Goal: Task Accomplishment & Management: Use online tool/utility

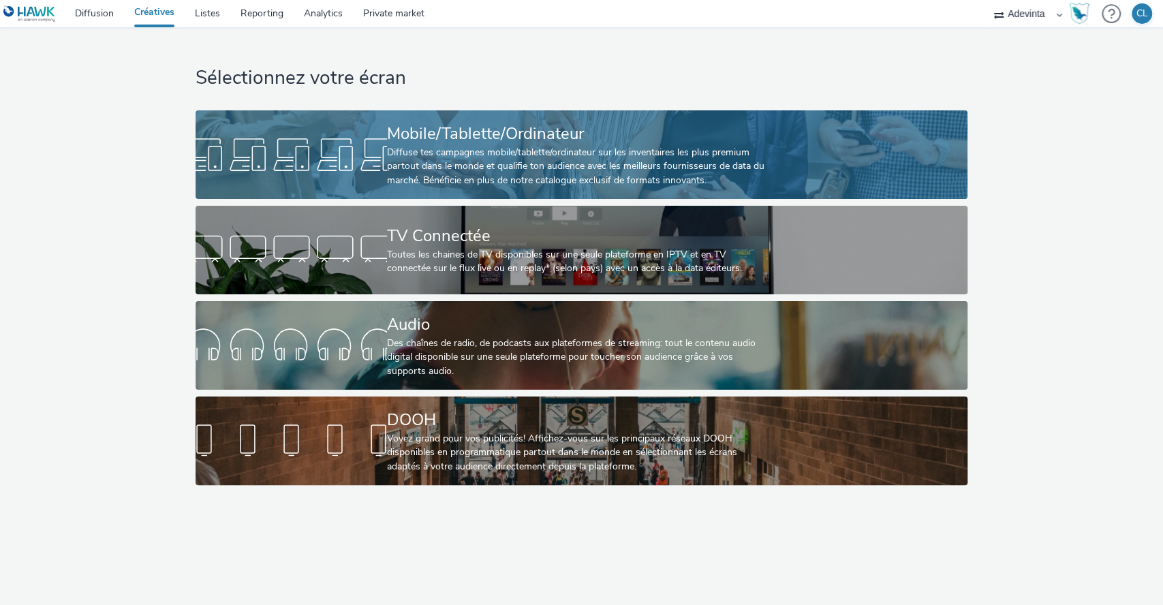
click at [534, 138] on div "Mobile/Tablette/Ordinateur" at bounding box center [579, 134] width 384 height 24
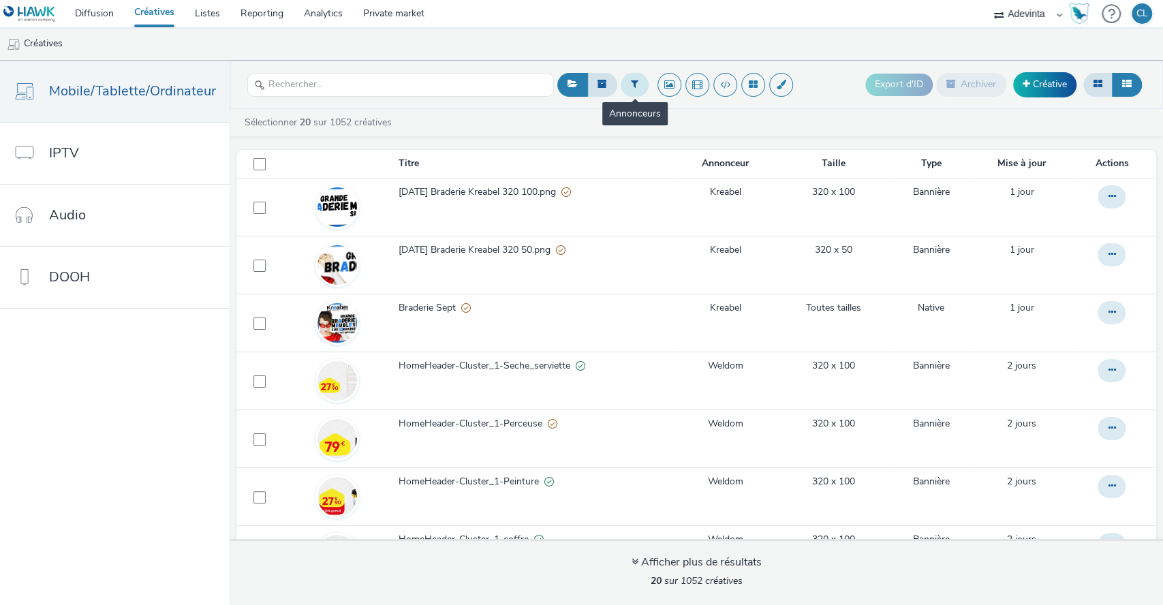
click at [622, 88] on button at bounding box center [635, 84] width 28 height 23
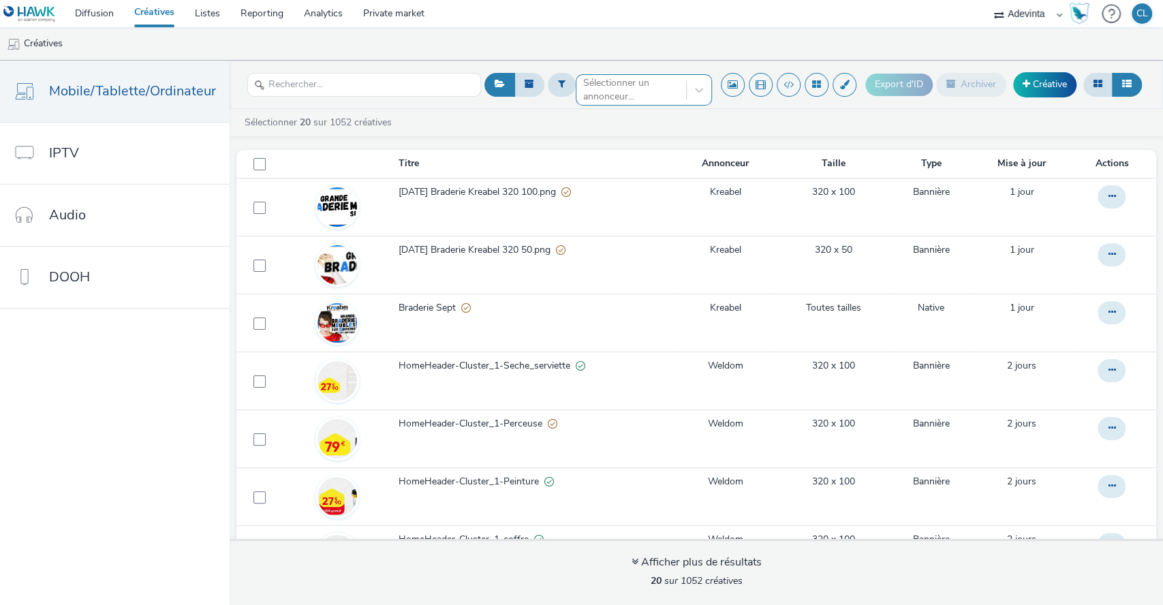
click at [616, 93] on div at bounding box center [631, 90] width 96 height 16
type input "weldom"
click at [654, 114] on li "Weldom" at bounding box center [644, 110] width 136 height 22
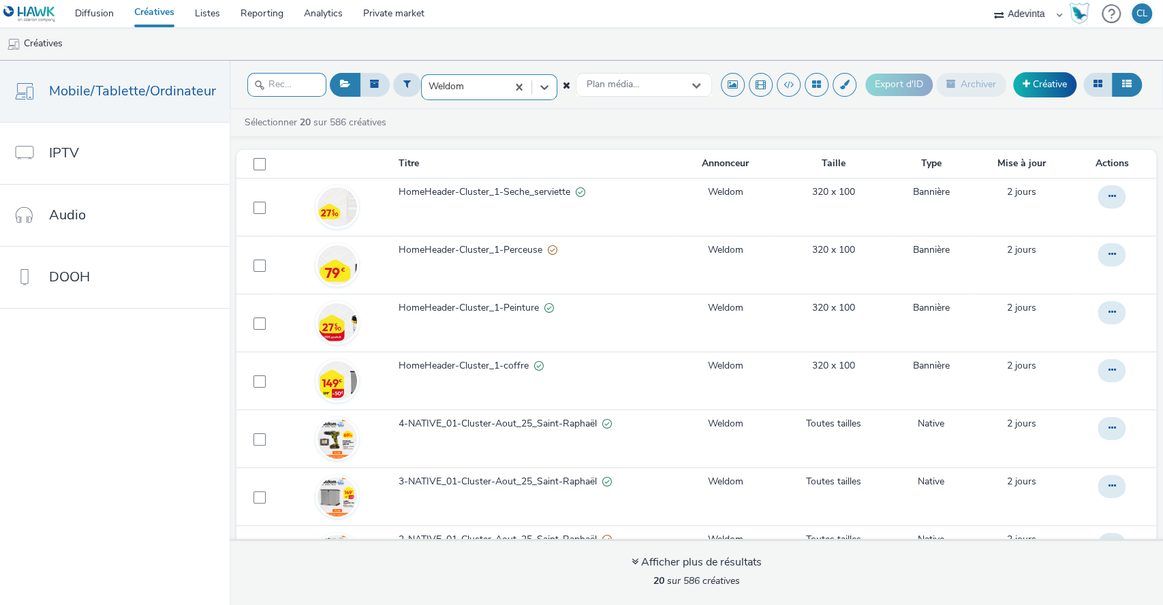
click at [300, 85] on input "text" at bounding box center [286, 85] width 79 height 24
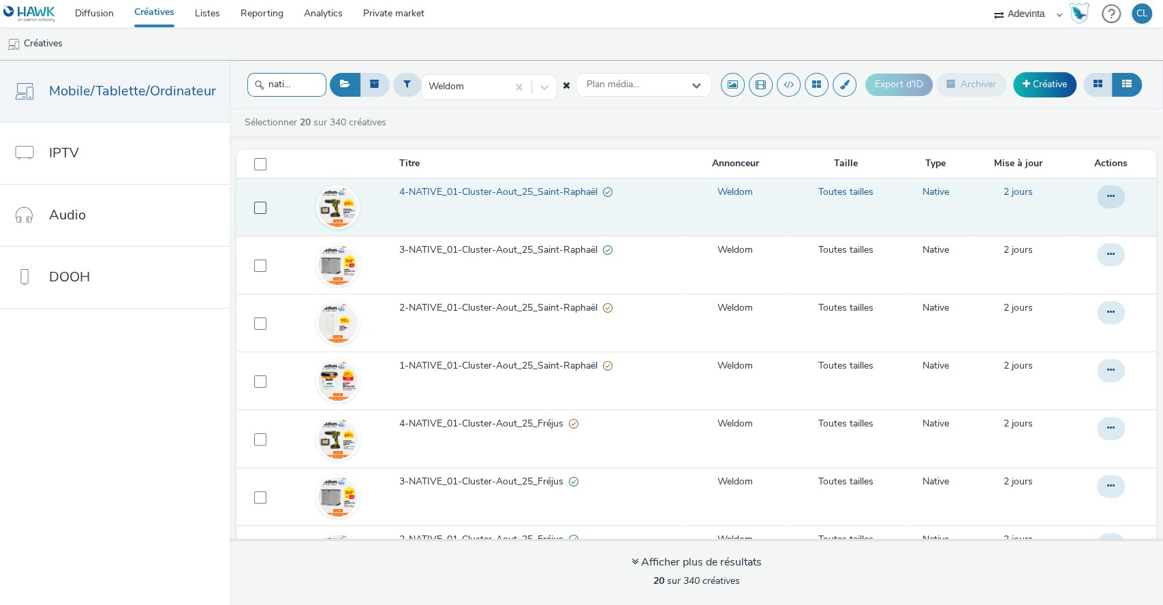
type input "native"
click at [255, 204] on span at bounding box center [260, 208] width 12 height 12
checkbox input "true"
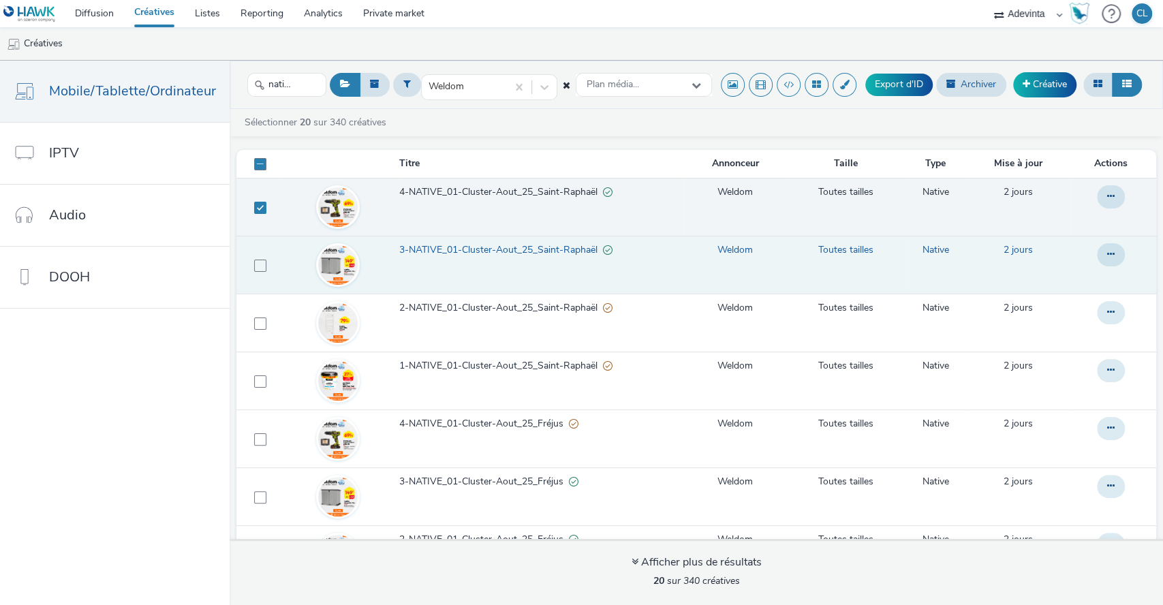
click at [247, 258] on td at bounding box center [257, 265] width 42 height 58
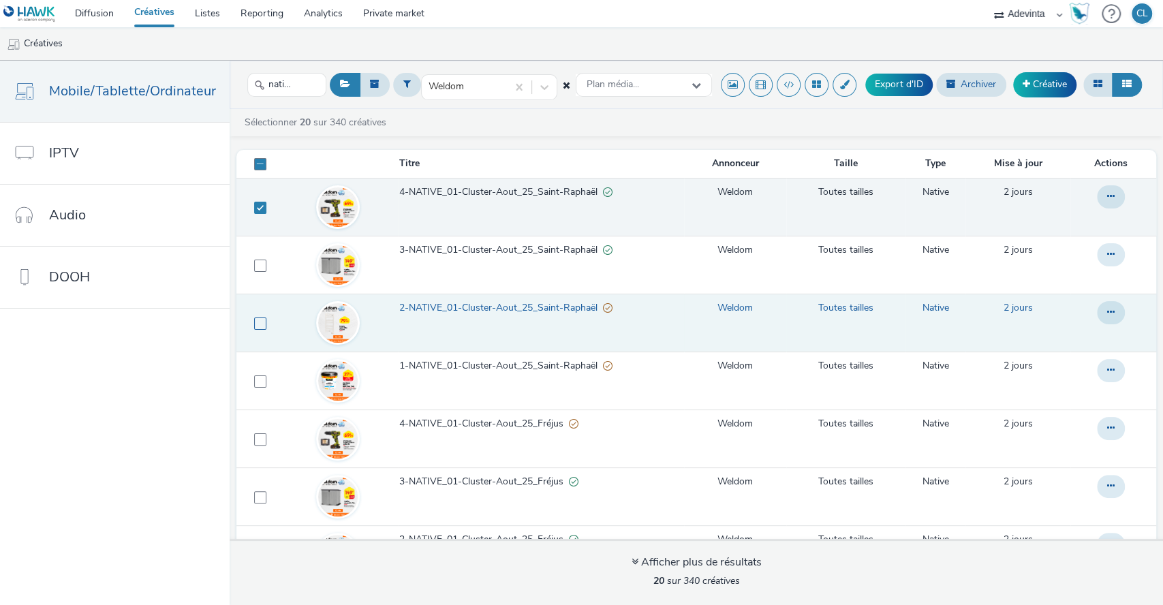
click at [254, 316] on label at bounding box center [260, 323] width 12 height 14
checkbox input "true"
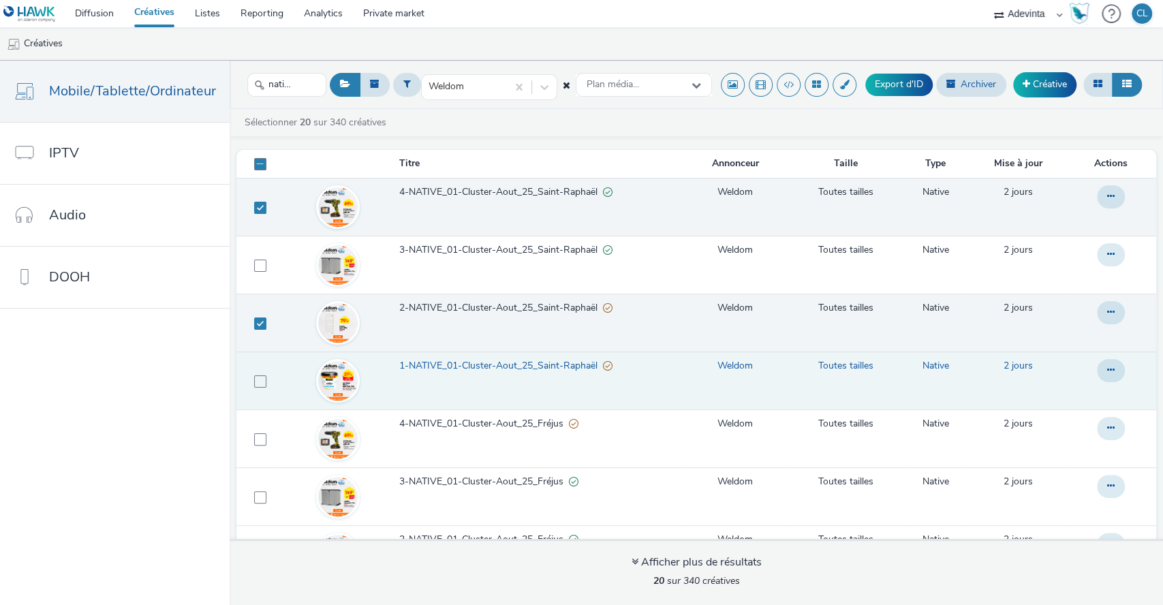
click at [253, 373] on td at bounding box center [257, 380] width 42 height 58
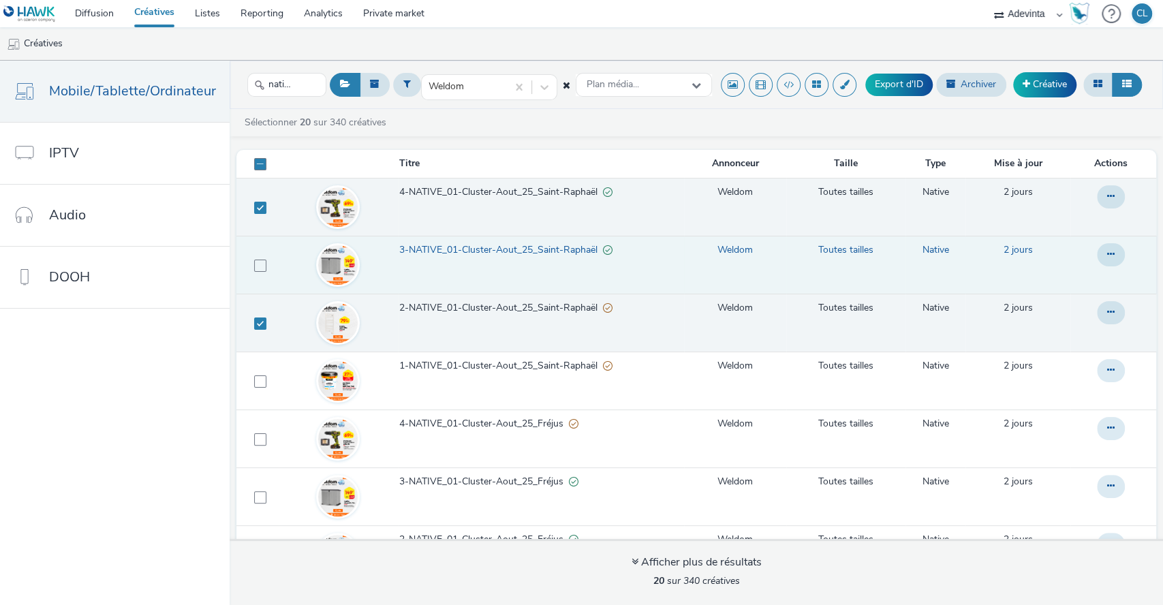
click at [253, 248] on td at bounding box center [257, 265] width 42 height 58
click at [254, 264] on span at bounding box center [260, 266] width 12 height 12
checkbox input "true"
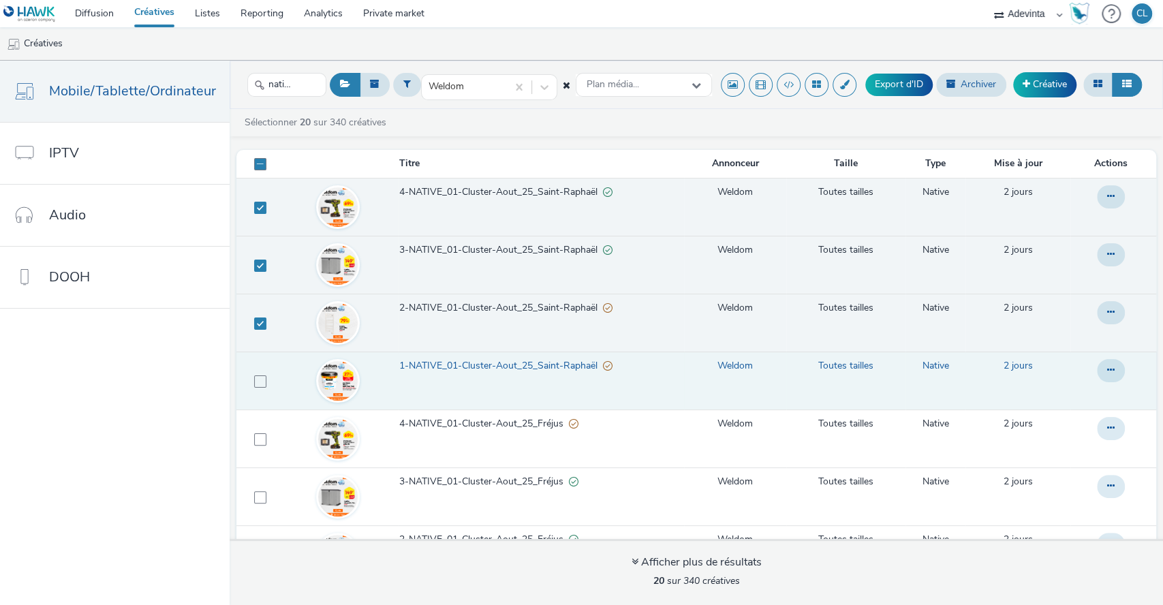
click at [254, 381] on span at bounding box center [260, 381] width 12 height 12
checkbox input "true"
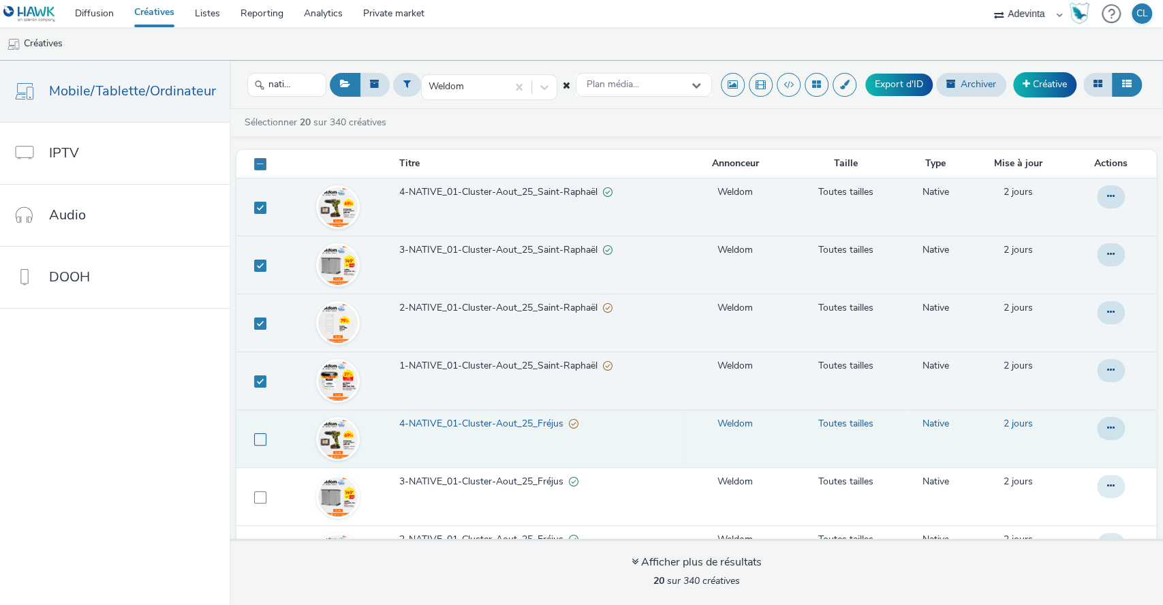
click at [255, 435] on span at bounding box center [260, 439] width 12 height 12
checkbox input "true"
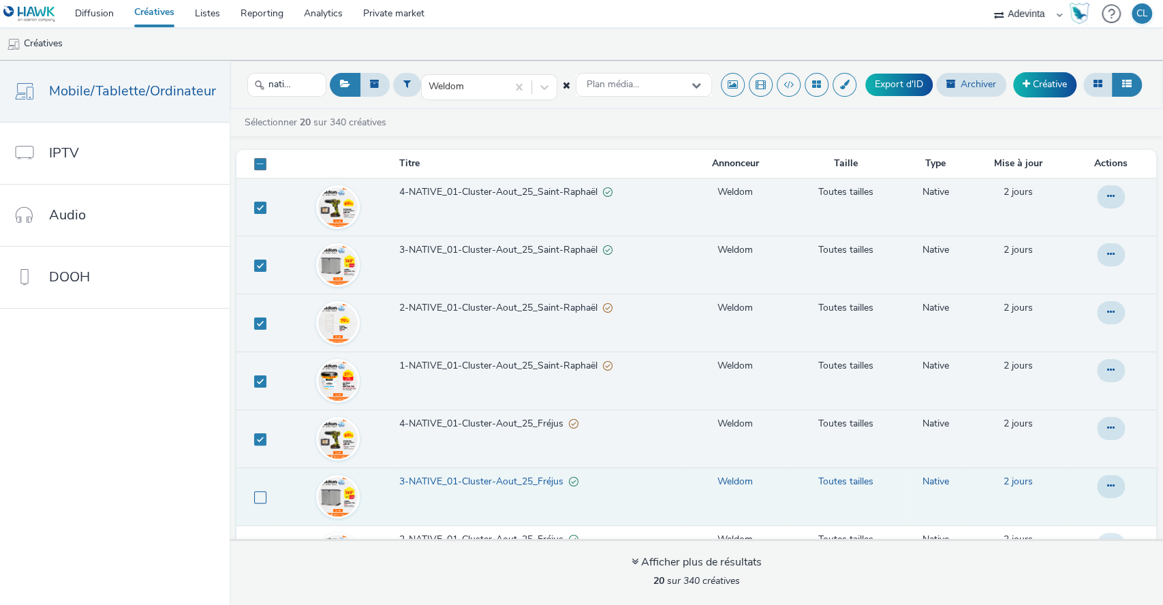
click at [257, 492] on span at bounding box center [260, 497] width 12 height 12
checkbox input "true"
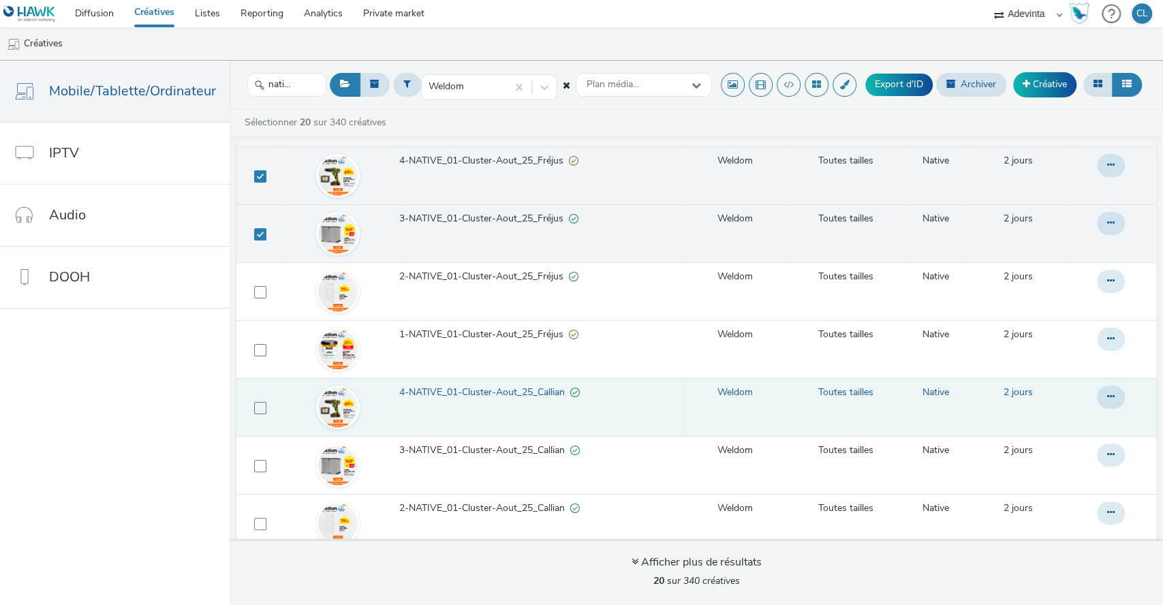
scroll to position [378, 0]
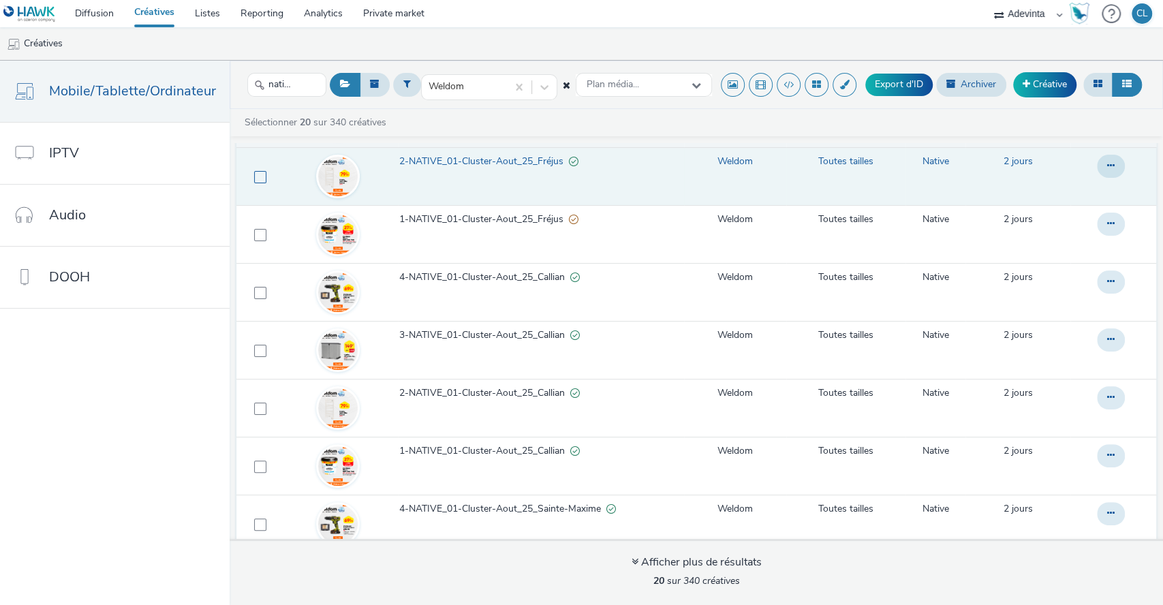
click at [254, 177] on span at bounding box center [260, 177] width 12 height 12
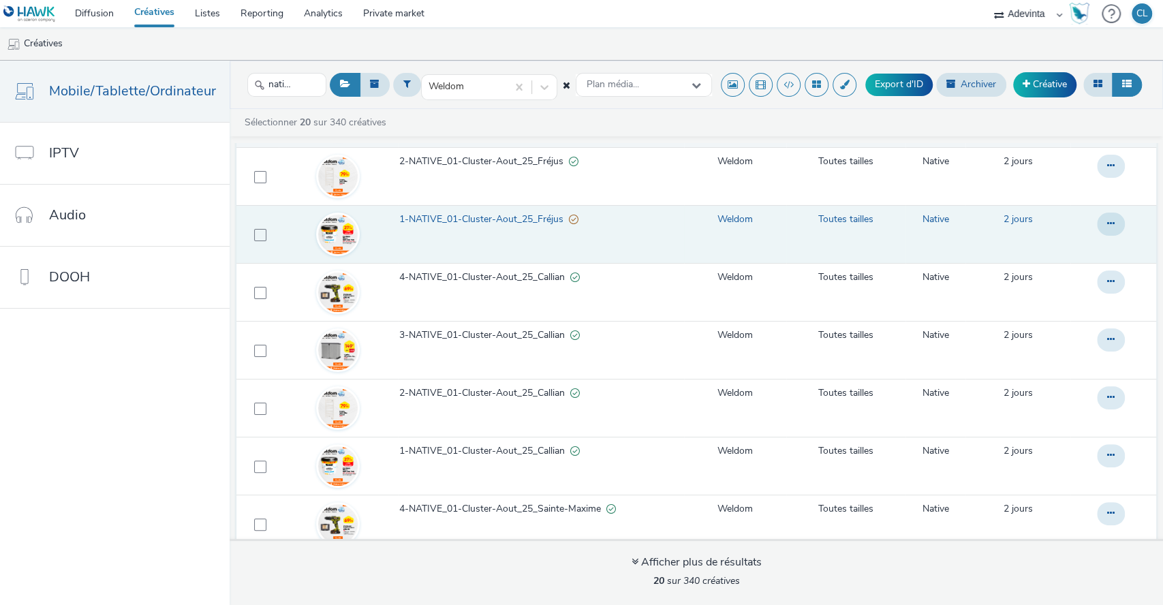
checkbox input "true"
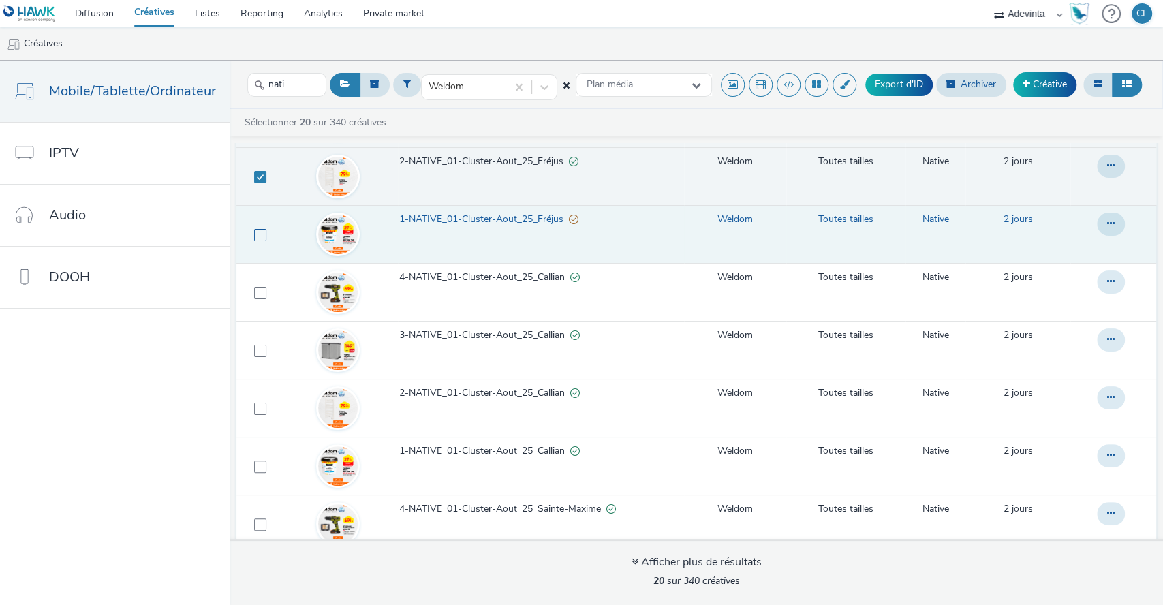
click at [260, 232] on span at bounding box center [260, 235] width 12 height 12
checkbox input "true"
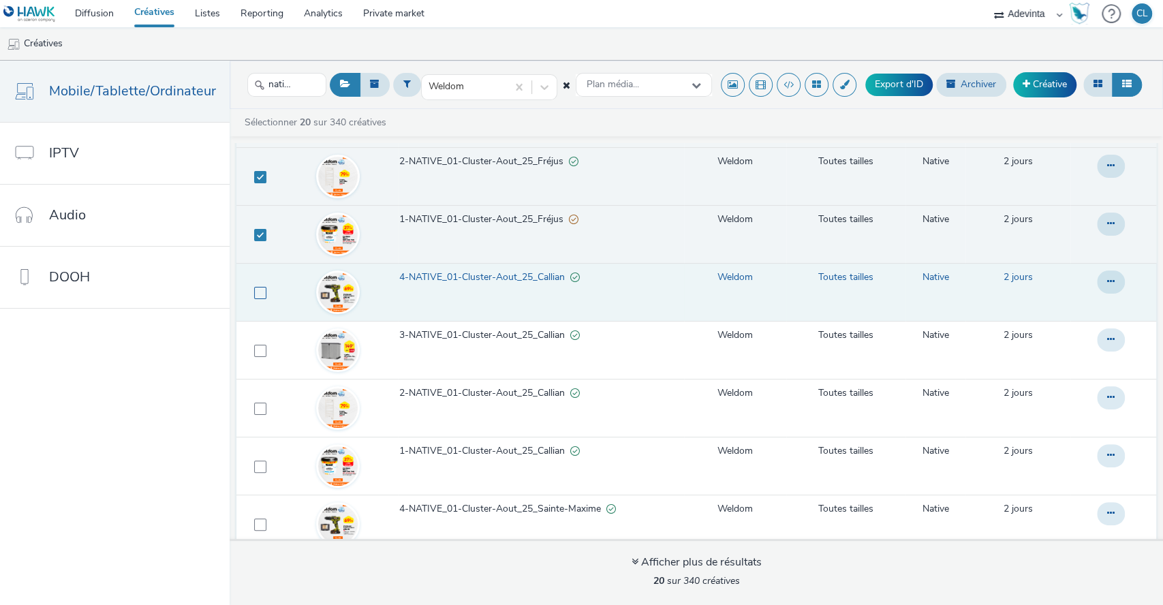
click at [254, 296] on span at bounding box center [260, 293] width 12 height 12
checkbox input "true"
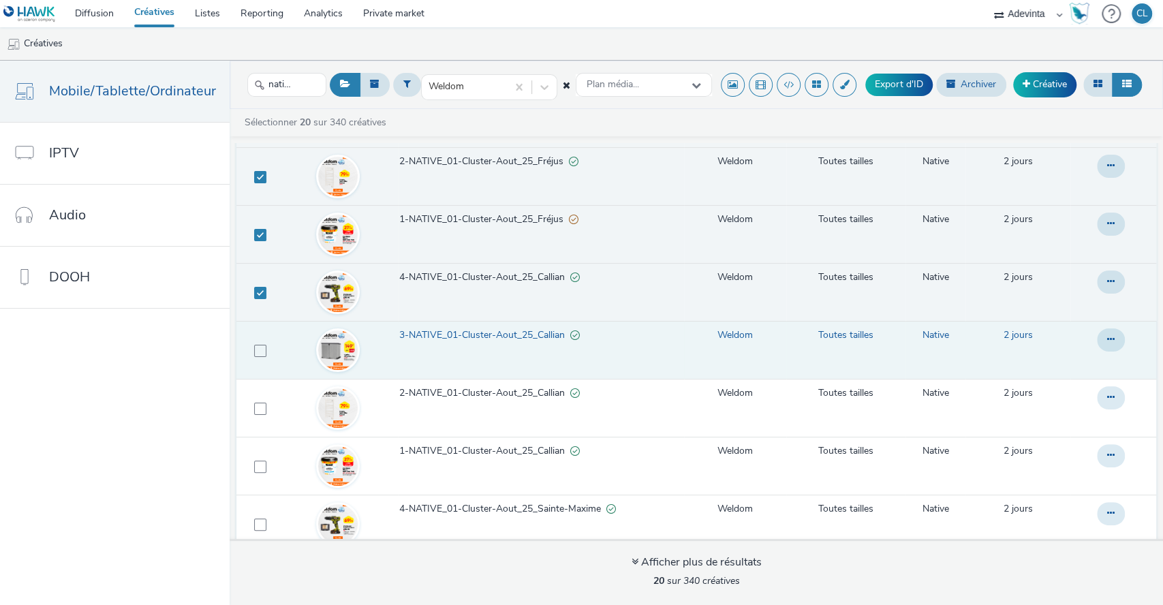
click at [256, 358] on td at bounding box center [257, 350] width 42 height 58
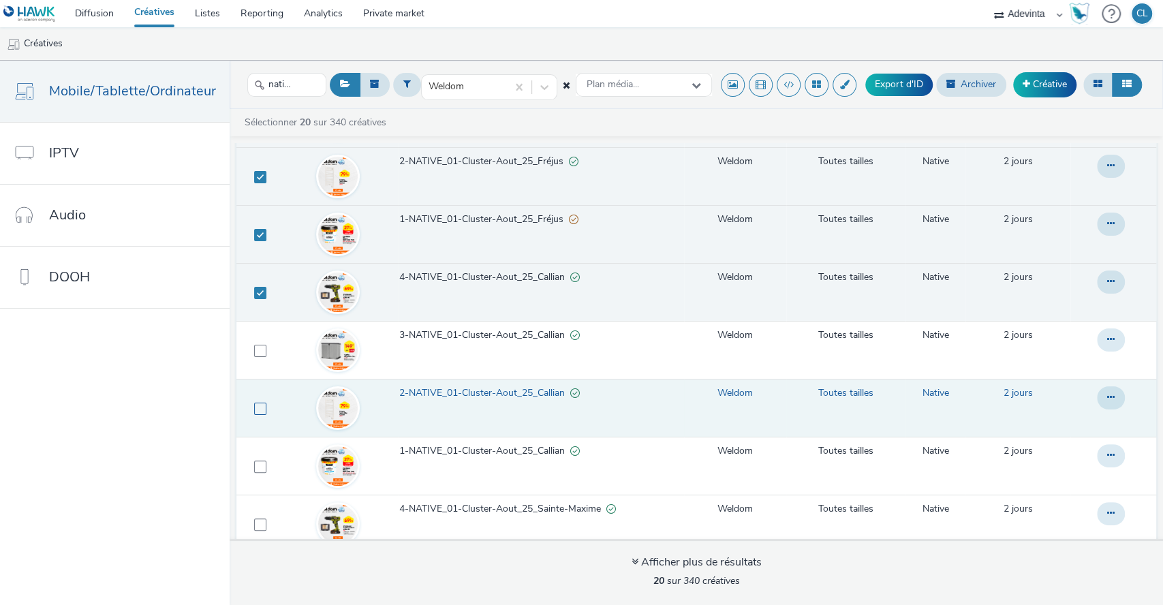
drag, startPoint x: 256, startPoint y: 398, endPoint x: 254, endPoint y: 422, distance: 24.6
click at [255, 406] on td at bounding box center [257, 408] width 42 height 58
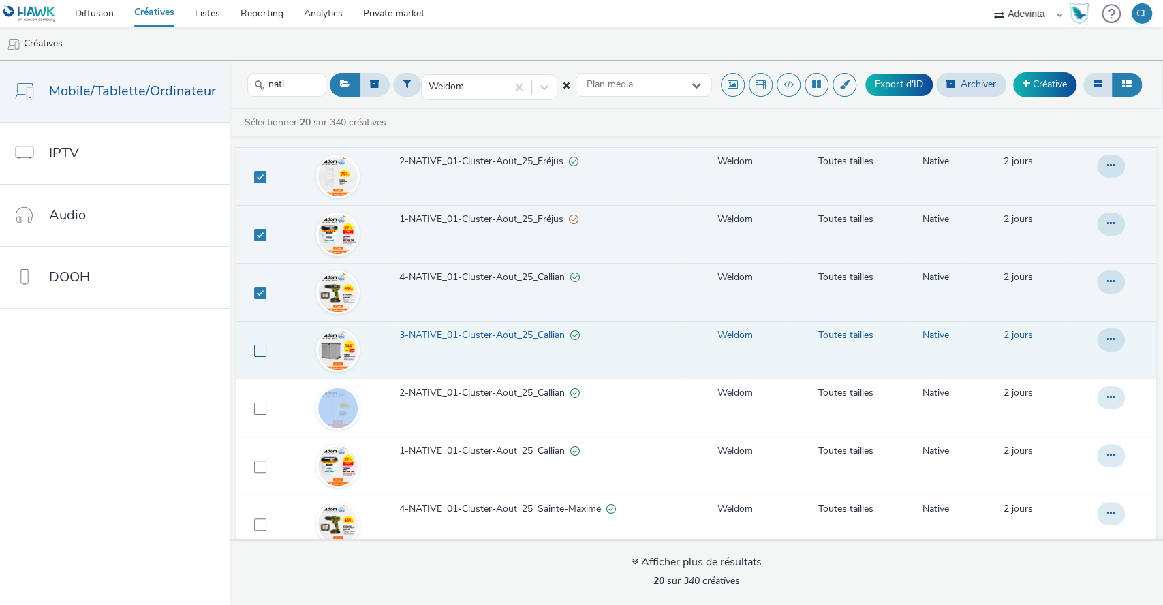
click at [254, 347] on span at bounding box center [260, 351] width 12 height 12
checkbox input "true"
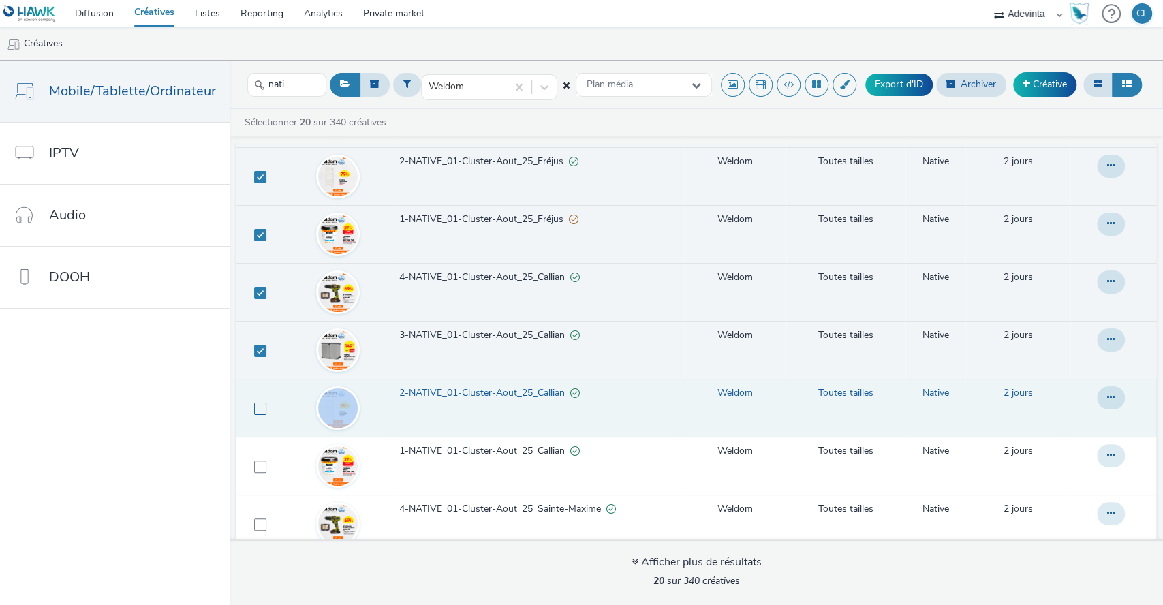
click at [256, 411] on span at bounding box center [260, 409] width 12 height 12
checkbox input "true"
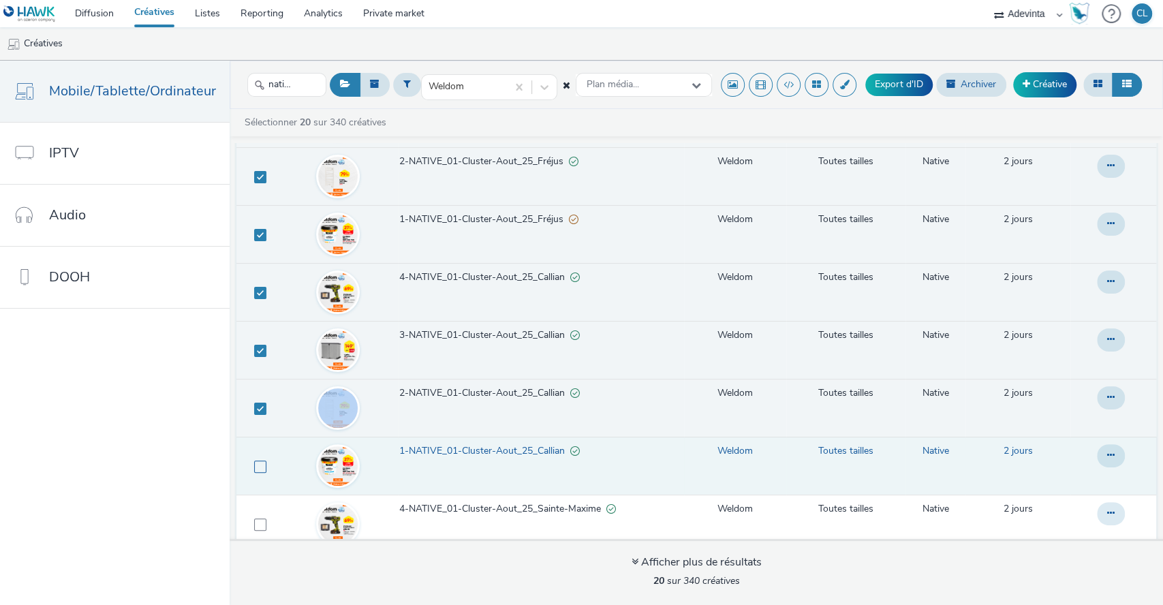
click at [255, 460] on span at bounding box center [260, 466] width 12 height 12
checkbox input "true"
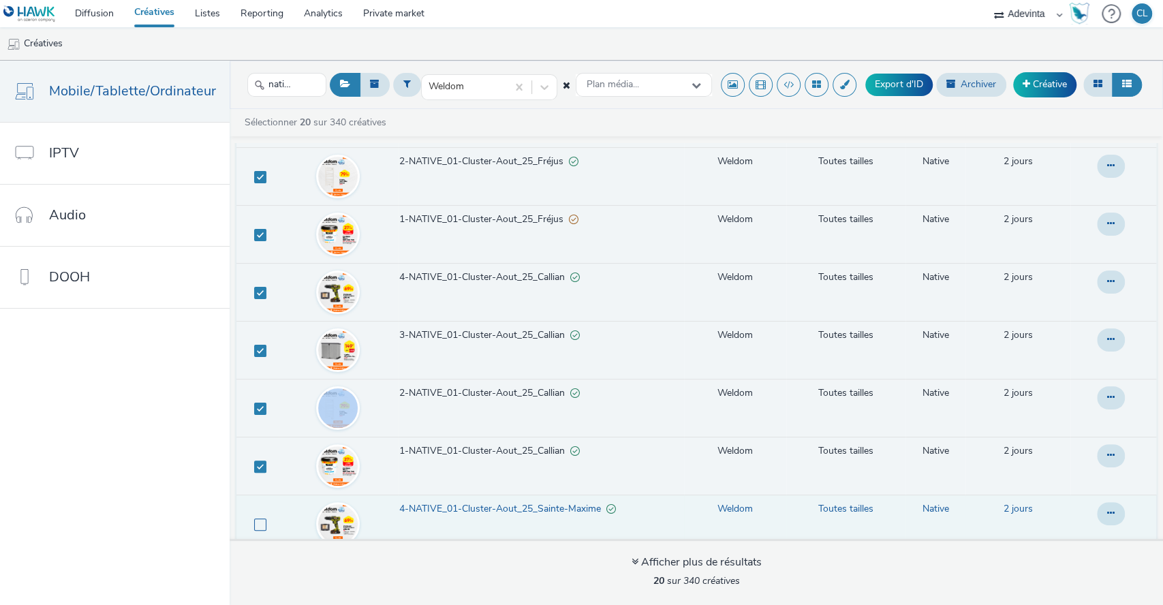
click at [254, 522] on span at bounding box center [260, 524] width 12 height 12
checkbox input "true"
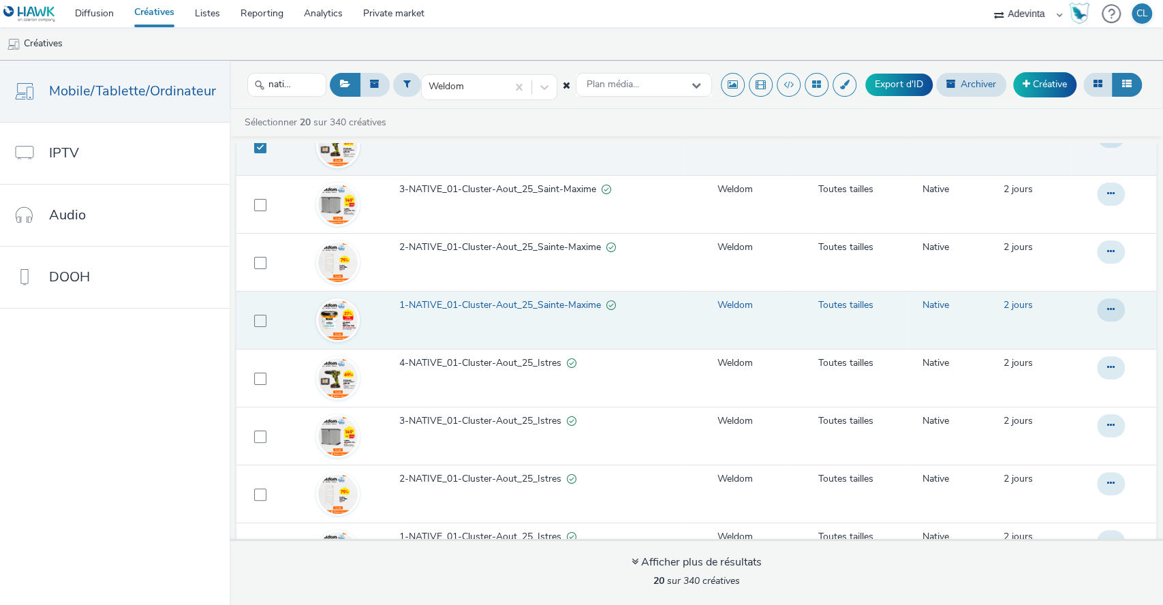
scroll to position [757, 0]
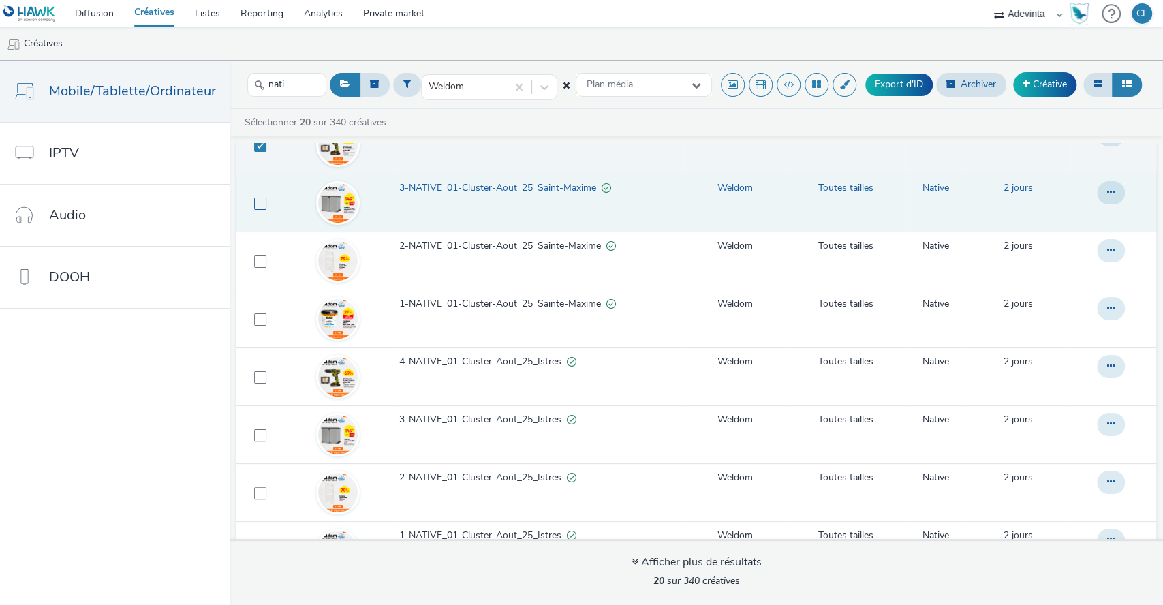
click at [260, 198] on span at bounding box center [260, 204] width 12 height 12
checkbox input "true"
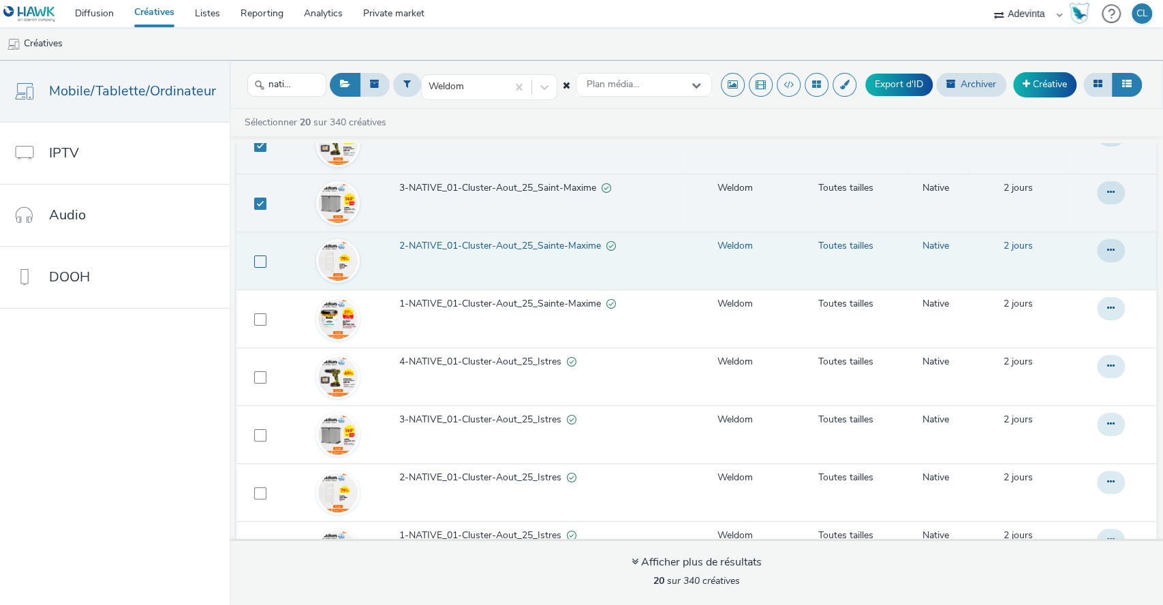
click at [258, 258] on span at bounding box center [260, 261] width 12 height 12
checkbox input "true"
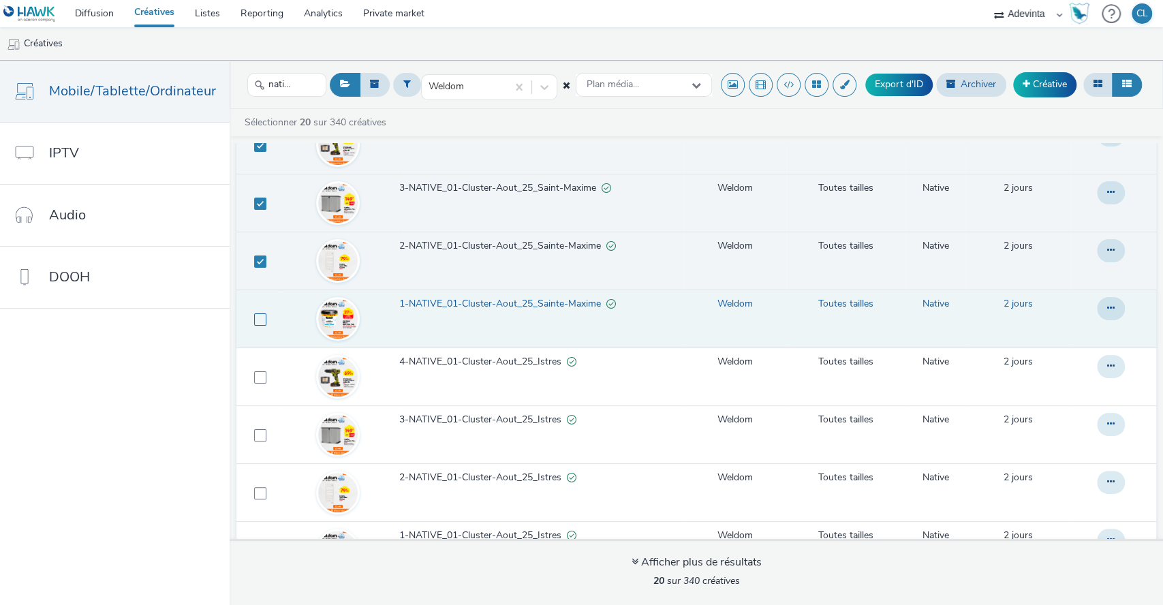
click at [258, 320] on span at bounding box center [260, 319] width 12 height 12
checkbox input "true"
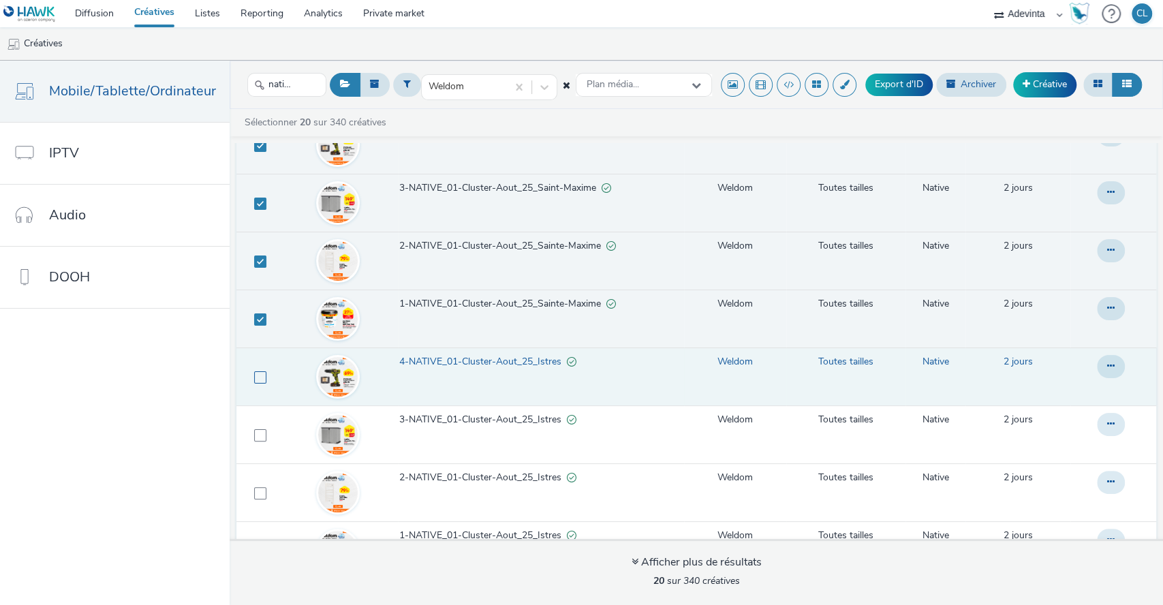
click at [260, 373] on span at bounding box center [260, 377] width 12 height 12
checkbox input "true"
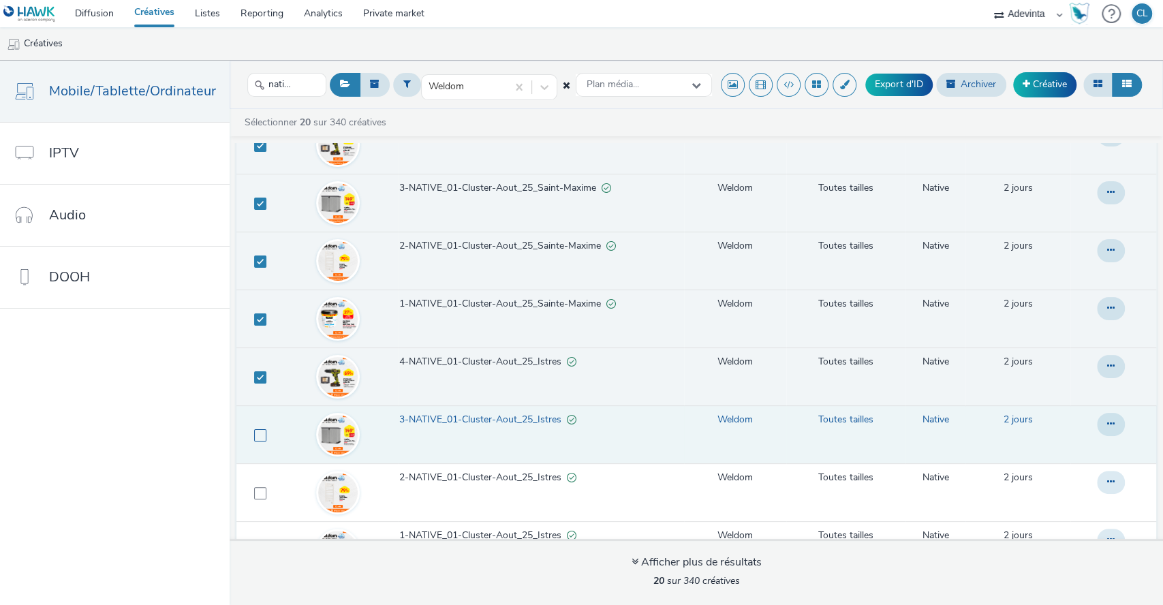
click at [254, 431] on span at bounding box center [260, 435] width 12 height 12
checkbox input "true"
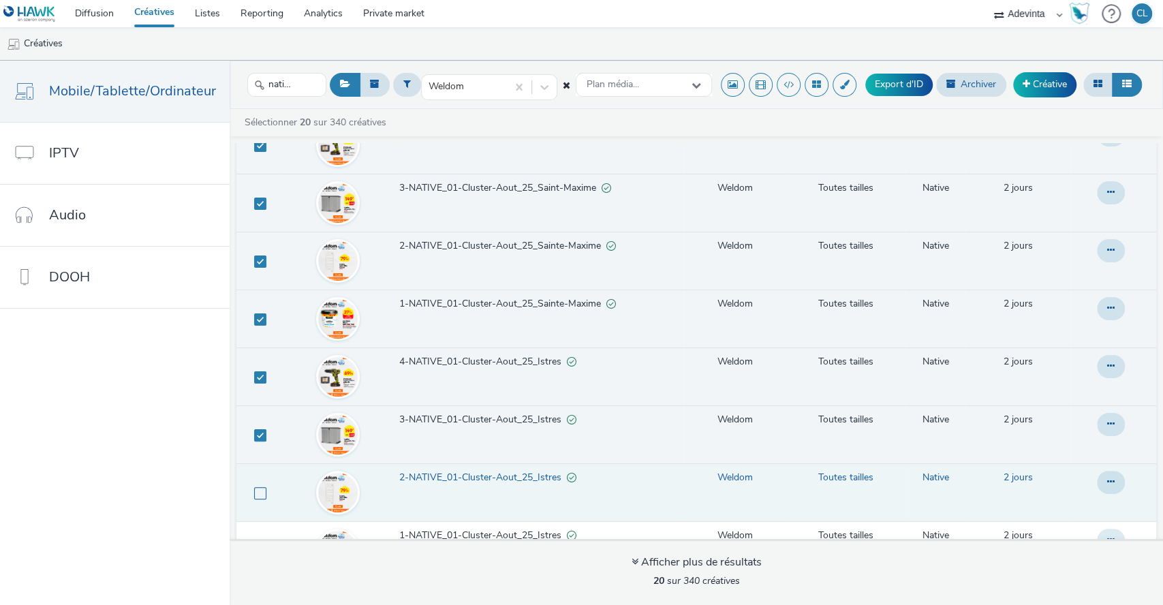
click at [254, 495] on span at bounding box center [260, 493] width 12 height 12
checkbox input "true"
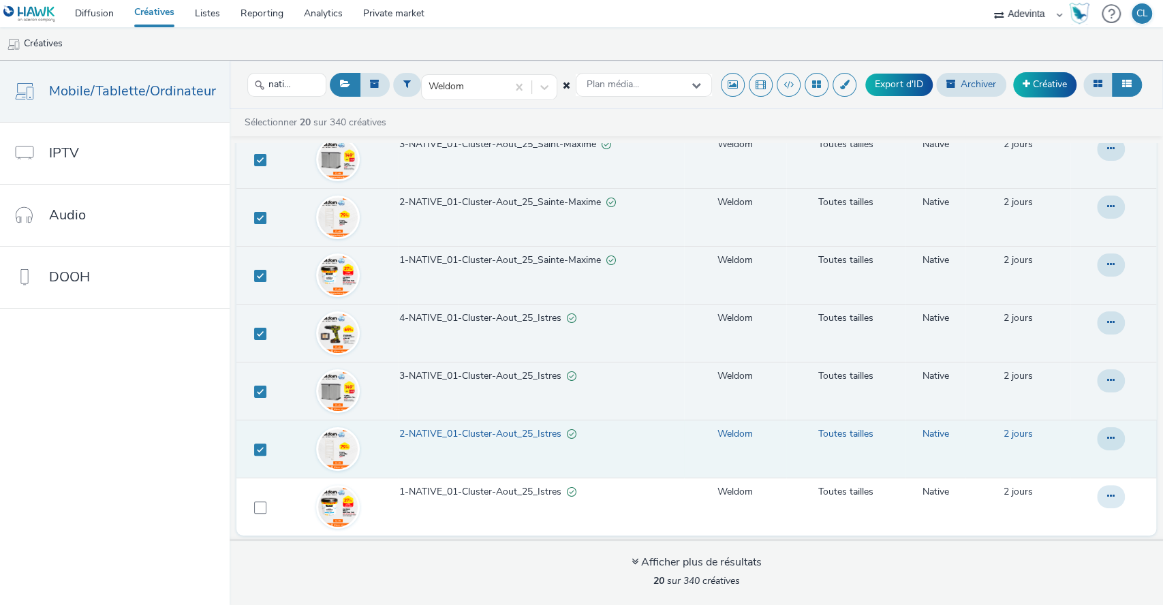
scroll to position [5, 0]
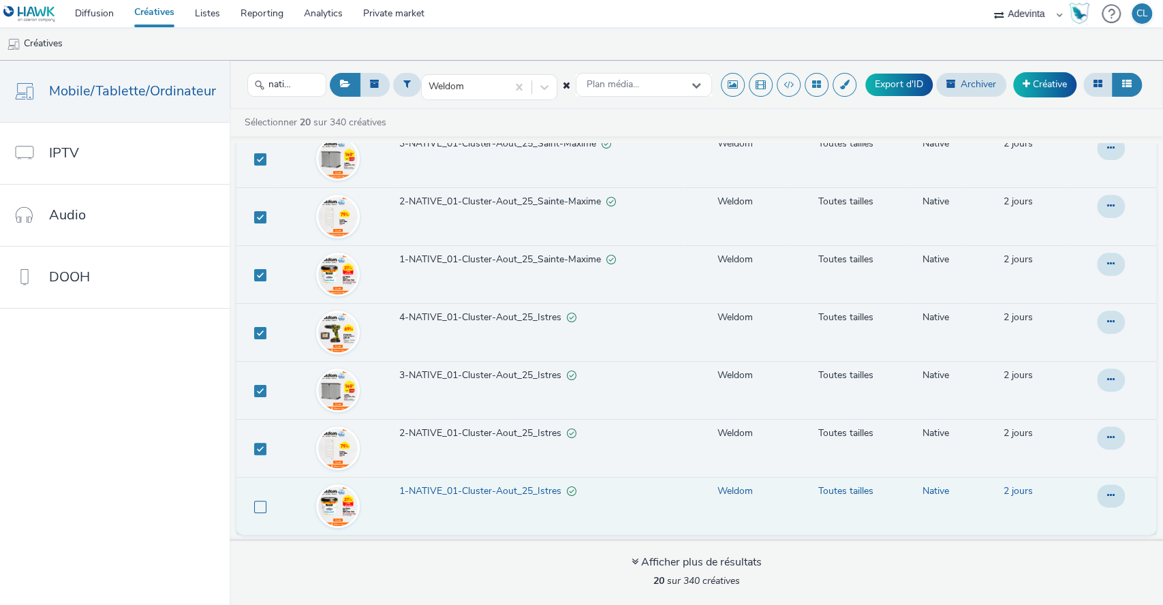
click at [254, 502] on span at bounding box center [260, 507] width 12 height 12
checkbox input "true"
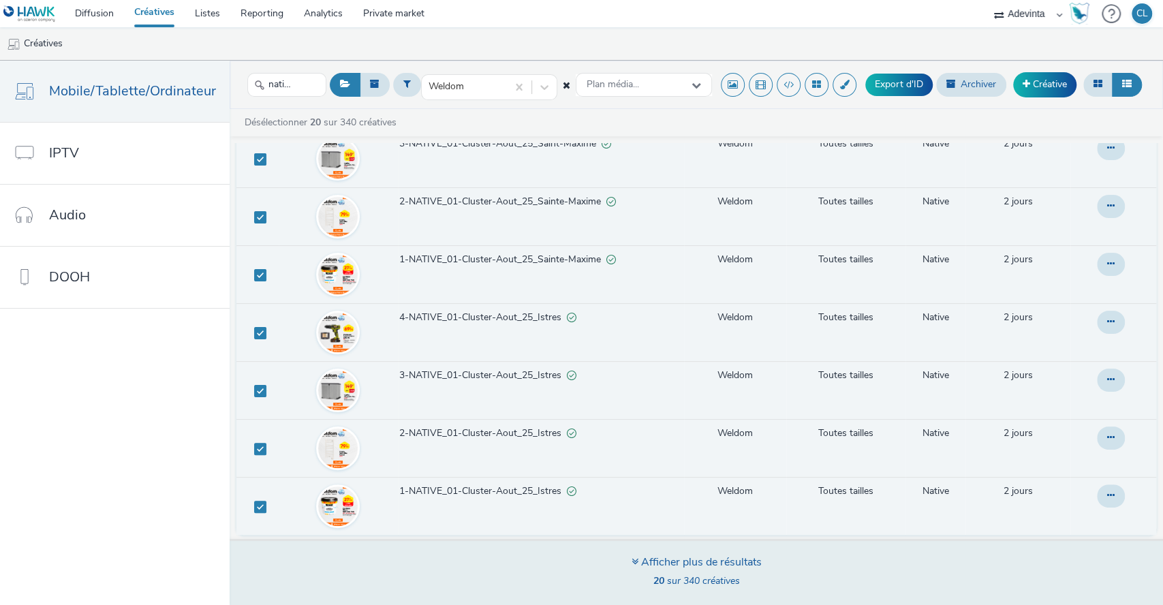
click at [545, 570] on div "Afficher plus de résultats 20 sur 340 créatives" at bounding box center [696, 572] width 943 height 66
checkbox input "false"
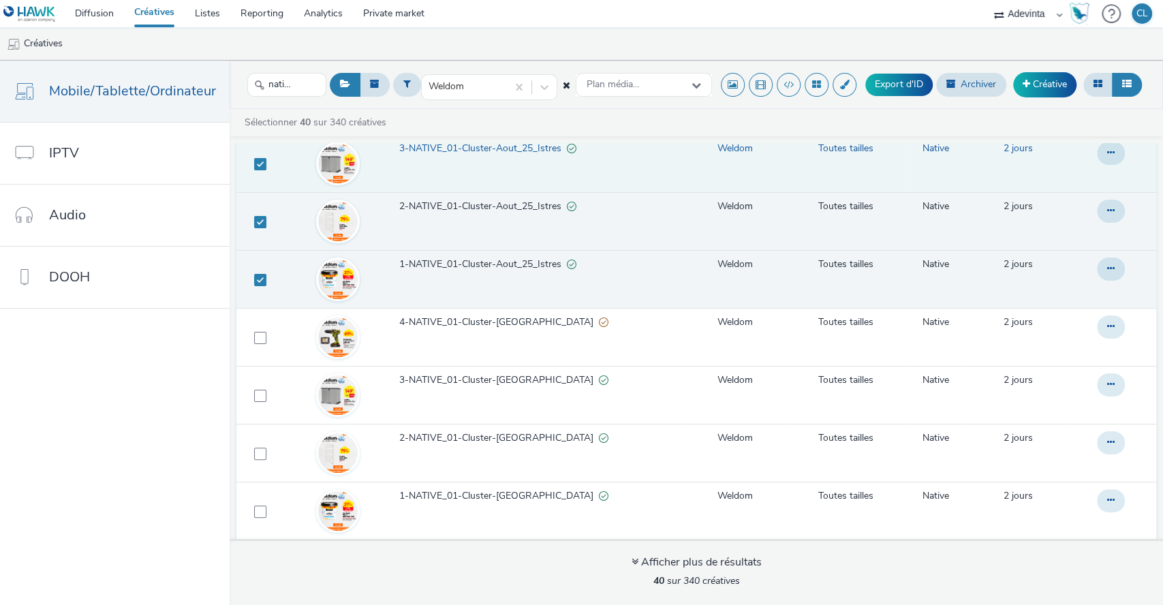
scroll to position [1024, 0]
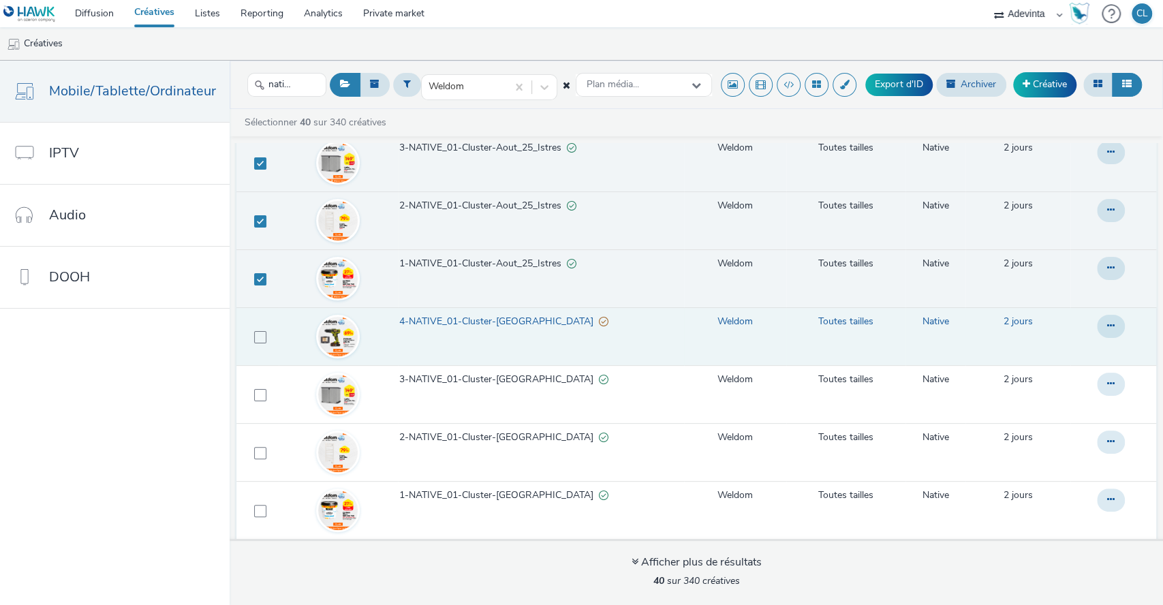
click at [263, 336] on td at bounding box center [257, 336] width 42 height 58
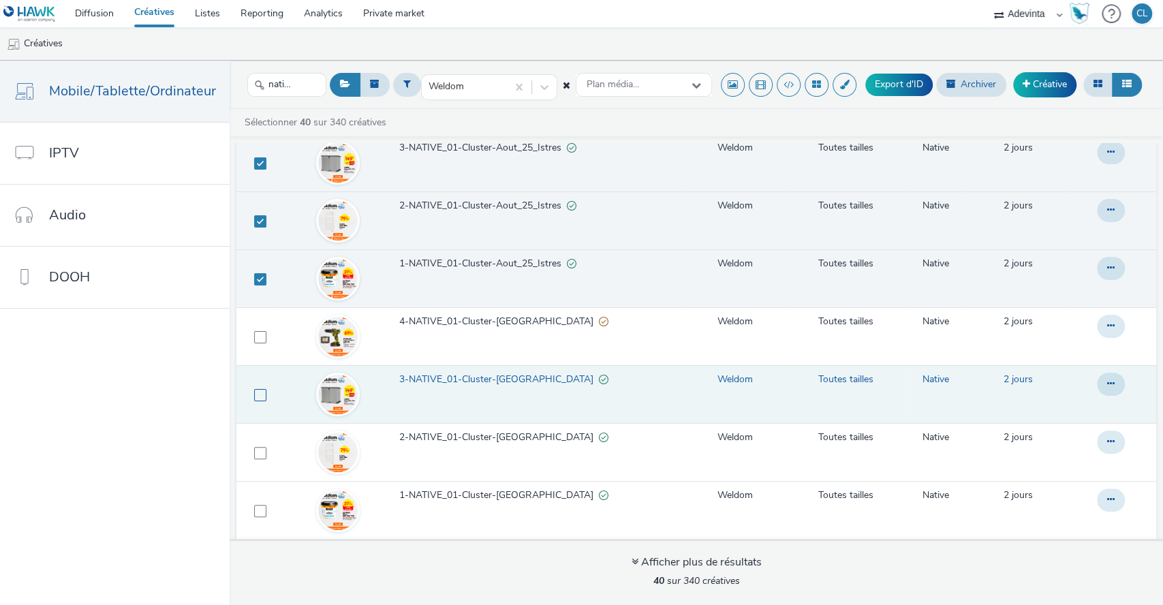
click at [262, 398] on label at bounding box center [260, 395] width 12 height 14
checkbox input "true"
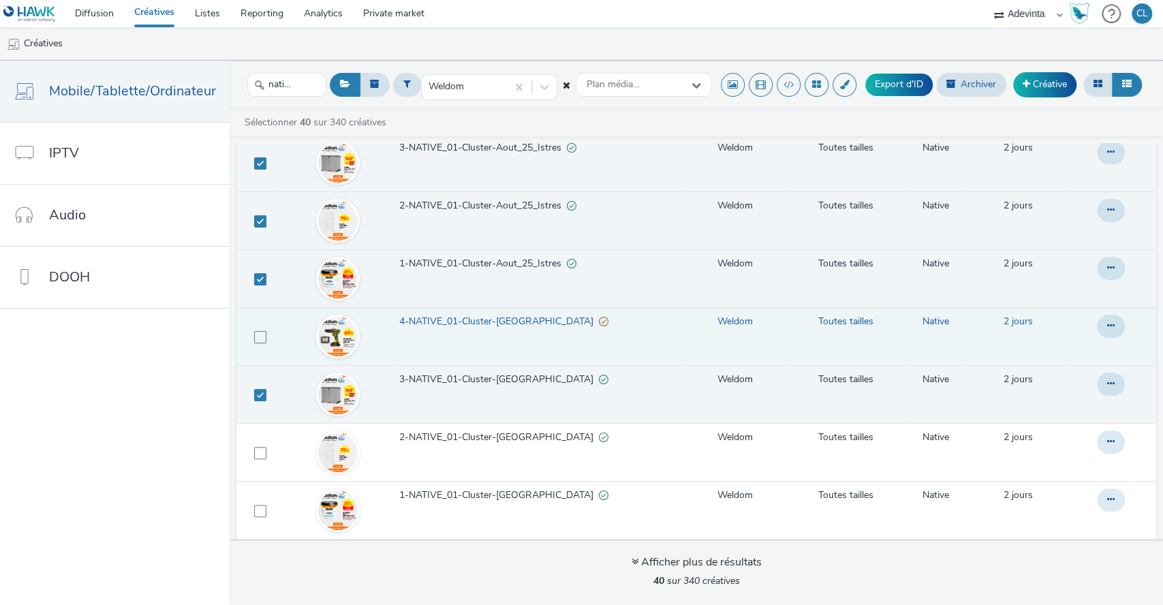
click at [255, 344] on td at bounding box center [257, 336] width 42 height 58
click at [254, 330] on label at bounding box center [260, 337] width 12 height 14
checkbox input "true"
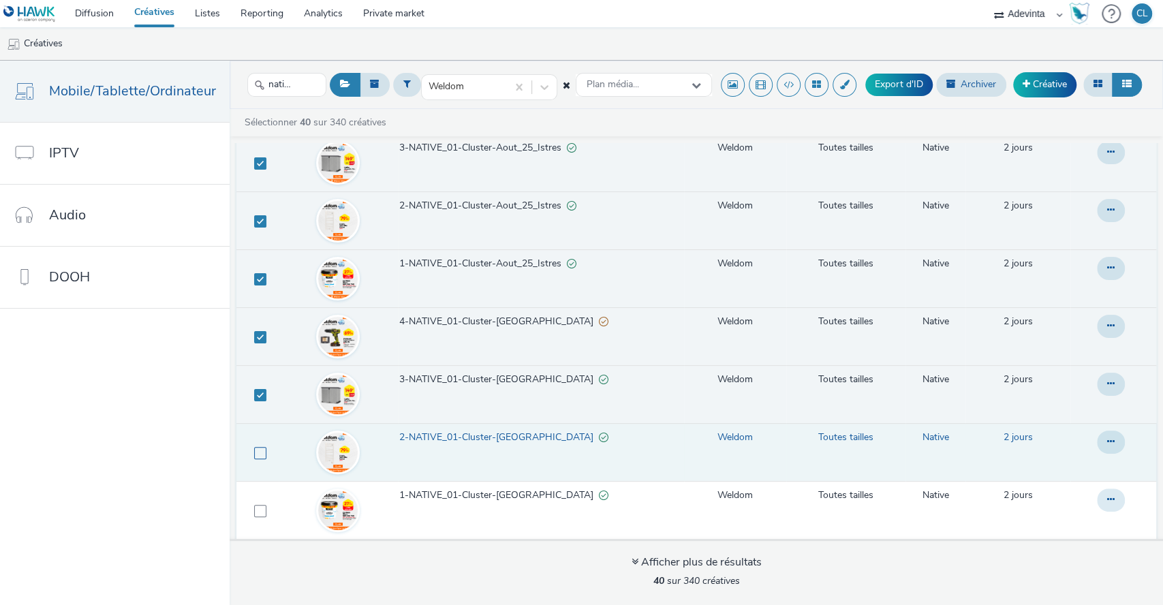
click at [254, 447] on span at bounding box center [260, 453] width 12 height 12
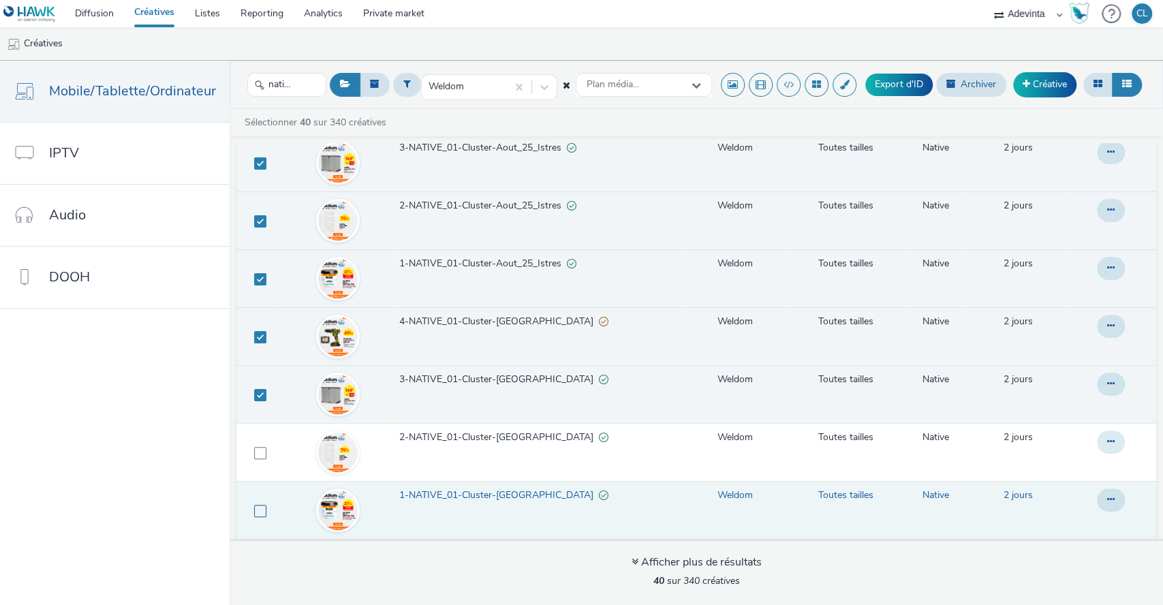
checkbox input "true"
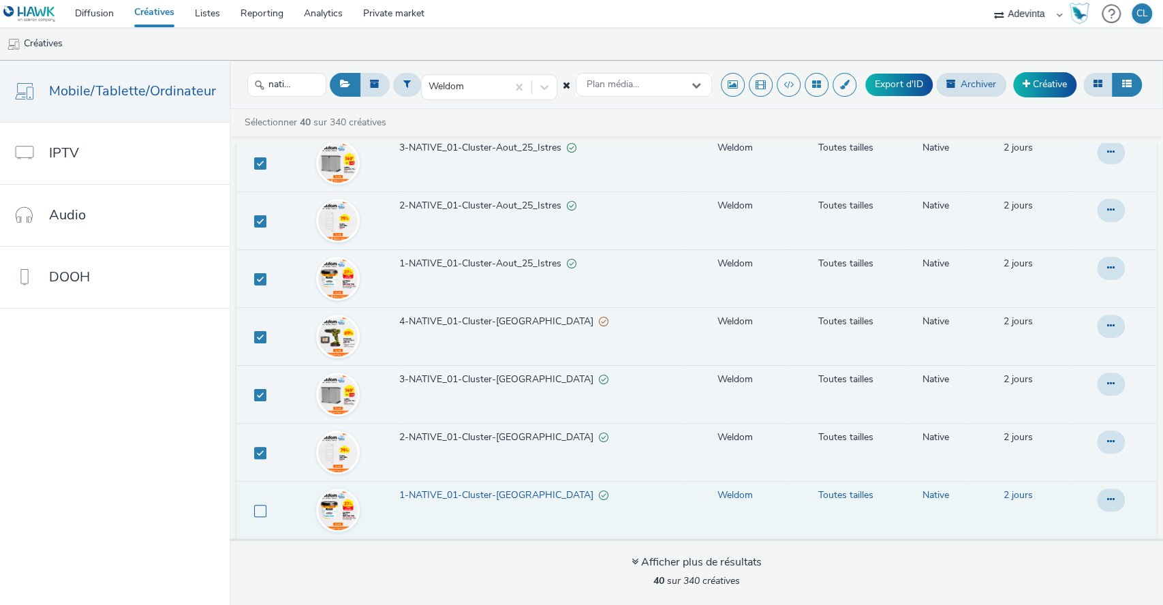
click at [255, 506] on span at bounding box center [260, 511] width 12 height 12
checkbox input "true"
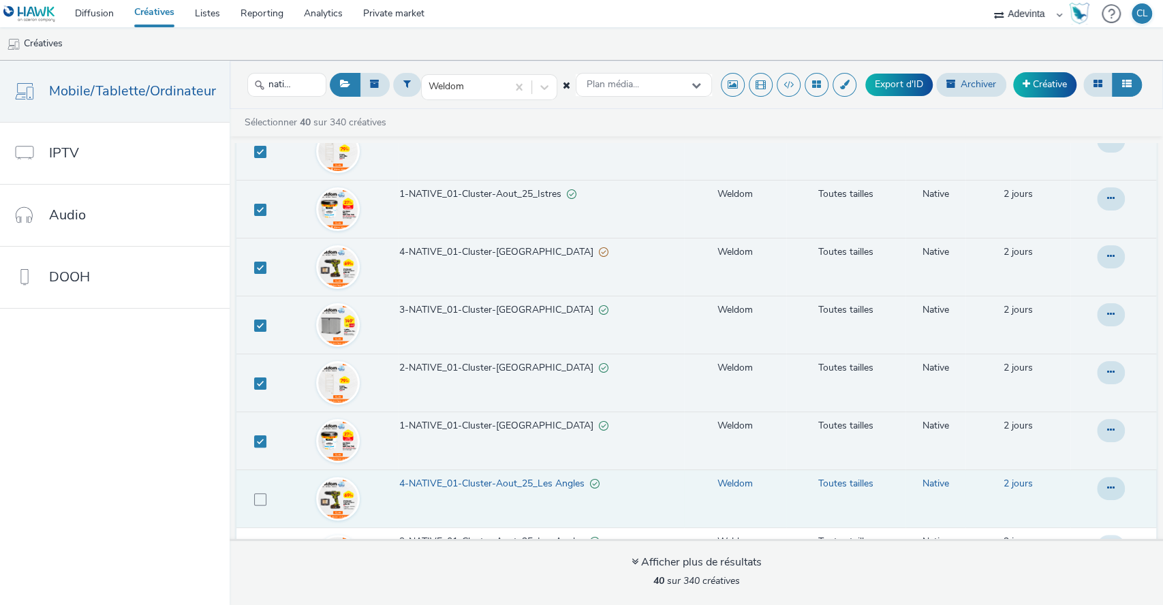
scroll to position [1175, 0]
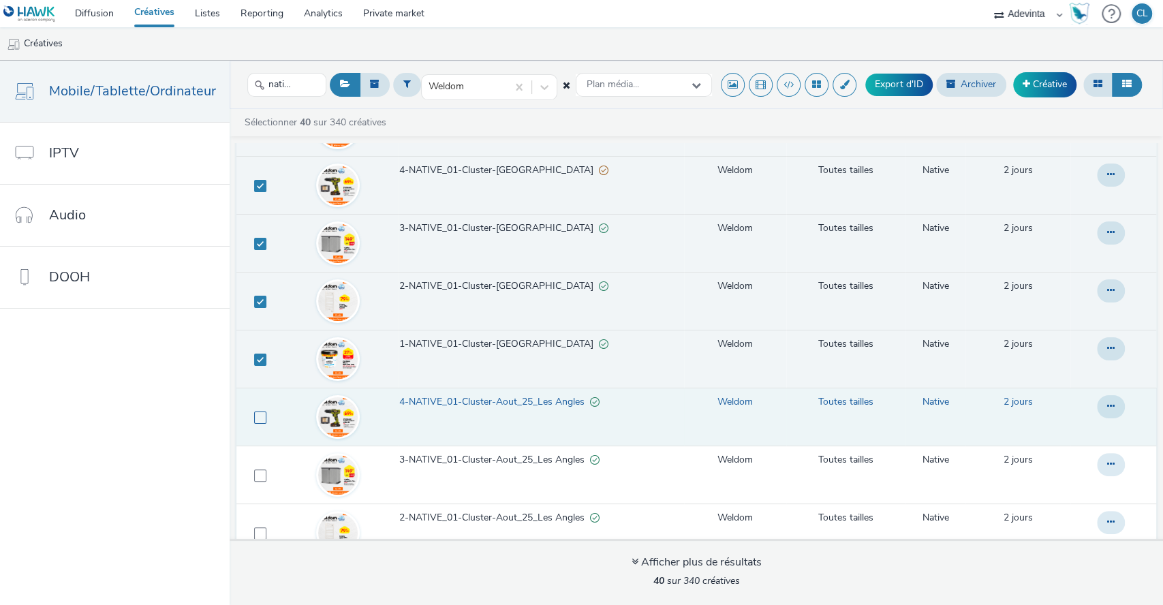
click at [260, 412] on span at bounding box center [260, 417] width 12 height 12
checkbox input "true"
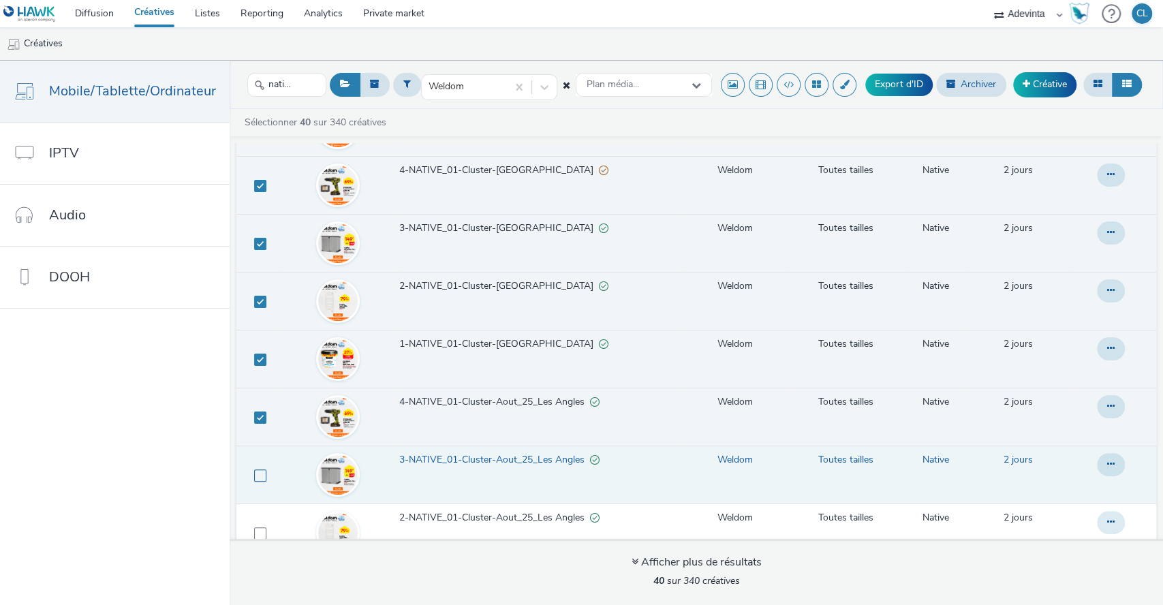
click at [260, 473] on span at bounding box center [260, 475] width 12 height 12
checkbox input "true"
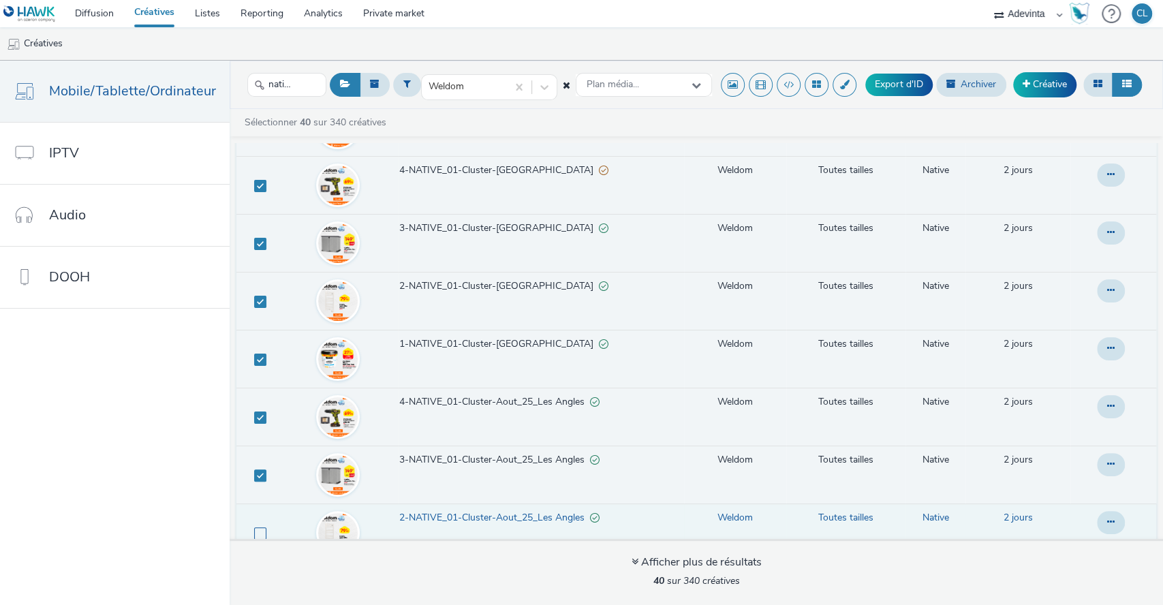
click at [259, 525] on td at bounding box center [257, 532] width 42 height 58
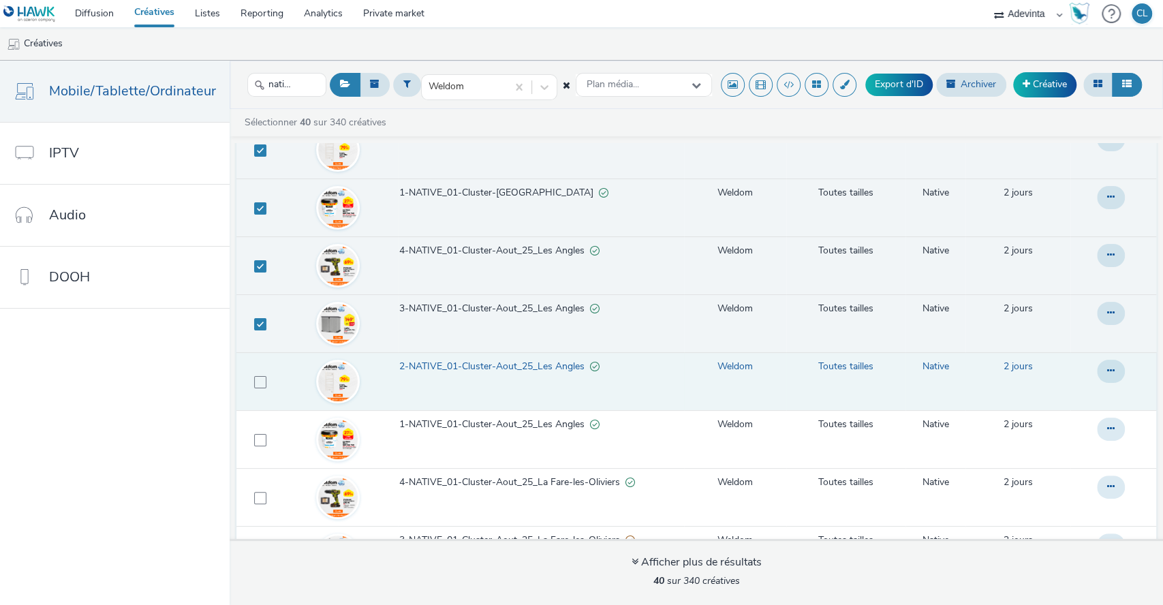
click at [250, 369] on td at bounding box center [257, 381] width 42 height 58
click at [256, 385] on span at bounding box center [260, 382] width 12 height 12
checkbox input "true"
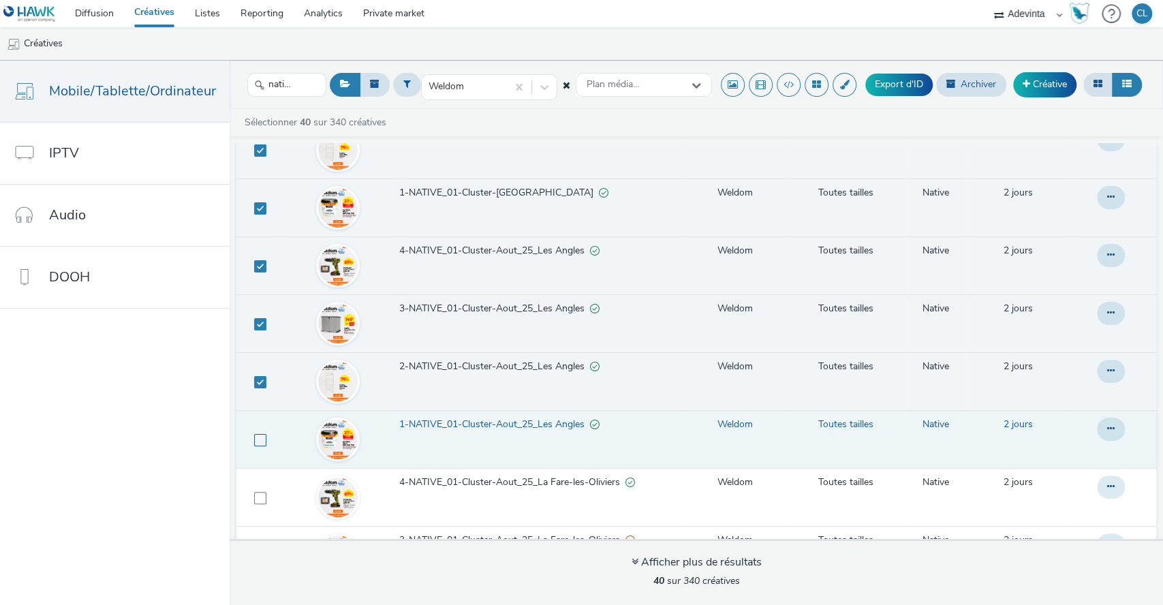
click at [256, 437] on span at bounding box center [260, 440] width 12 height 12
checkbox input "true"
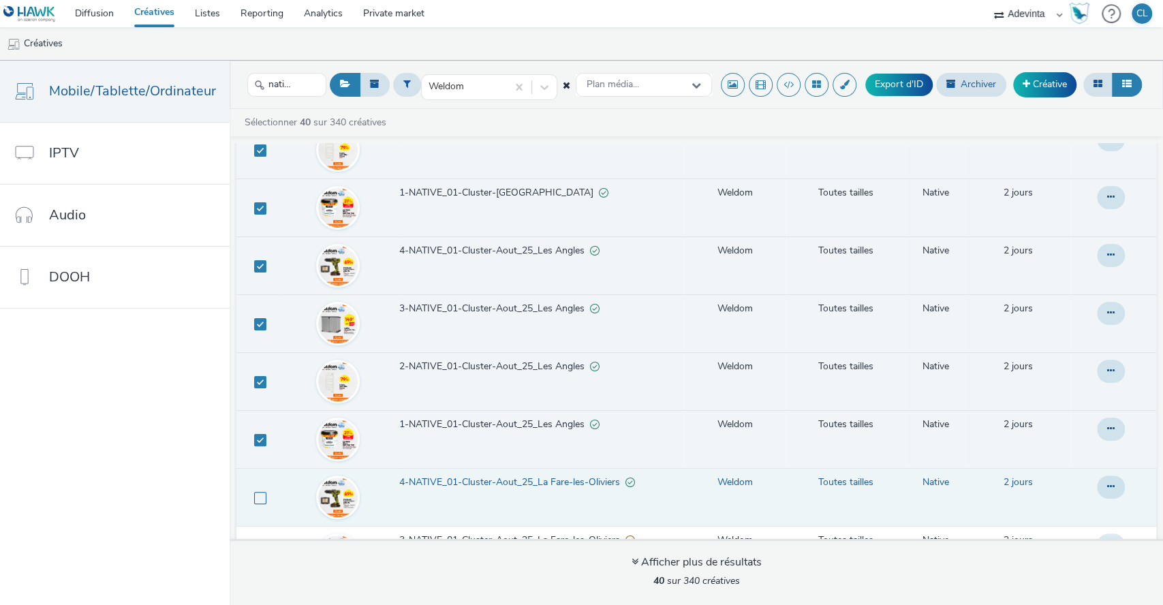
click at [260, 495] on span at bounding box center [260, 498] width 12 height 12
checkbox input "true"
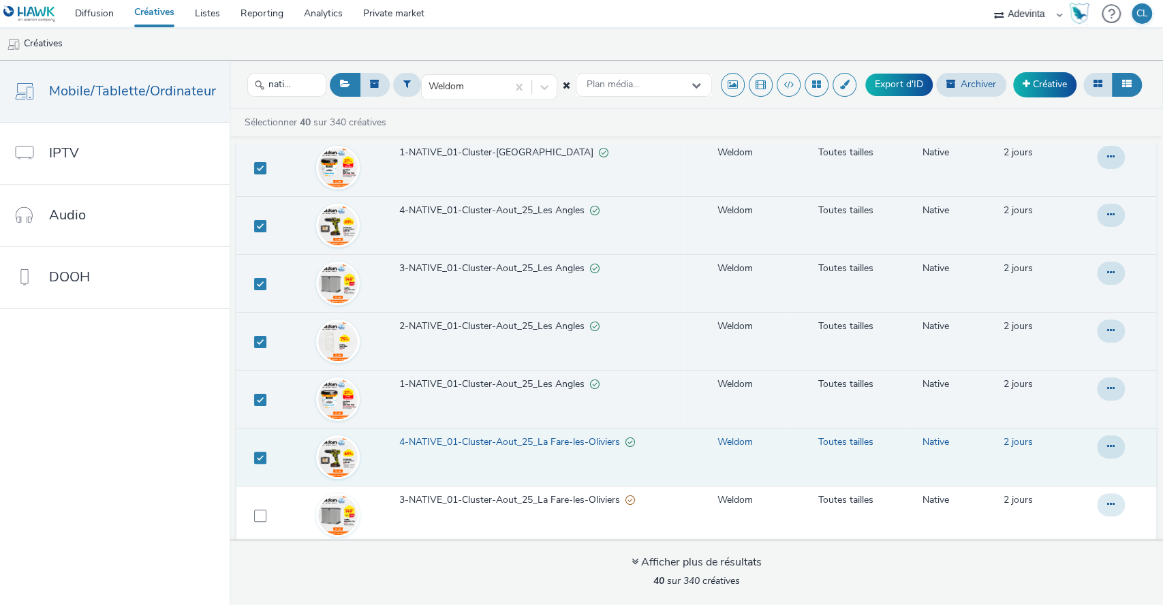
scroll to position [1477, 0]
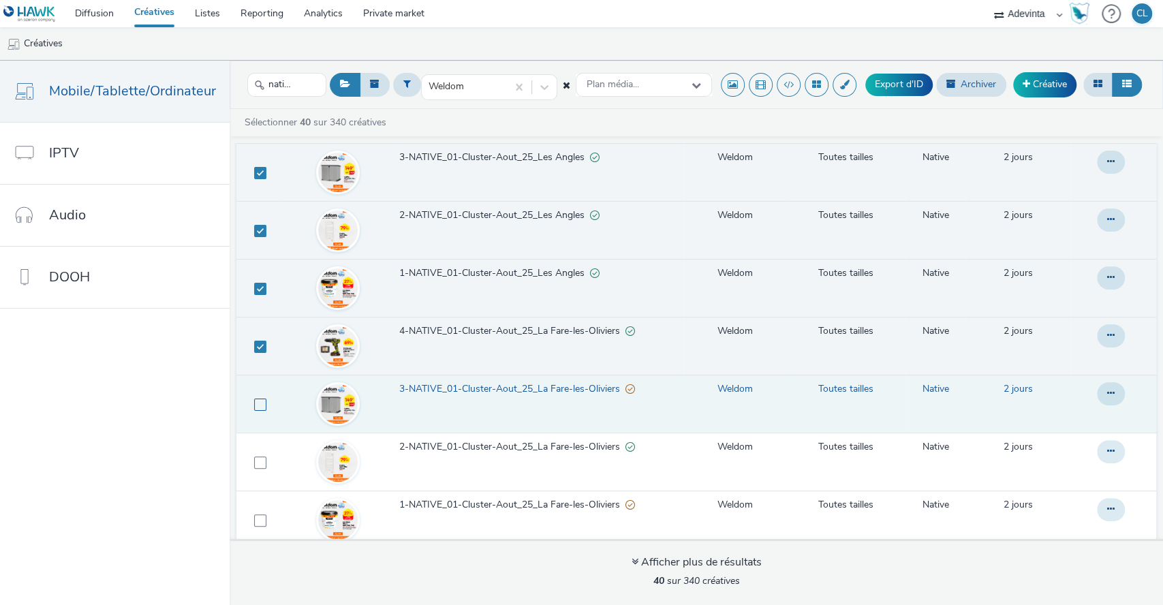
click at [254, 405] on span at bounding box center [260, 404] width 12 height 12
checkbox input "true"
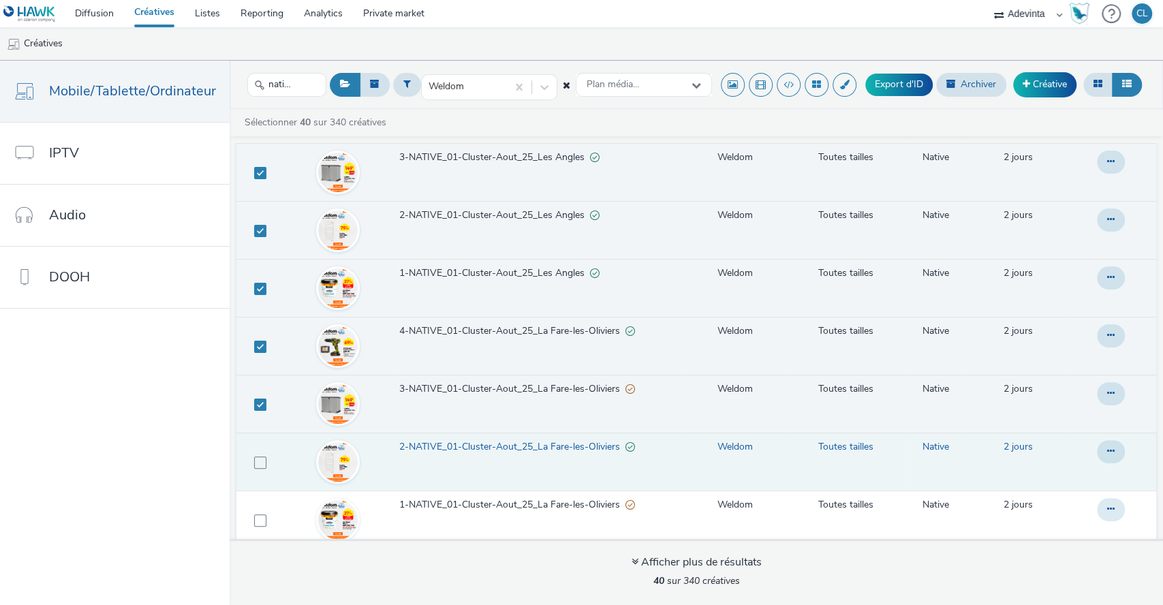
click at [264, 456] on td at bounding box center [257, 462] width 42 height 58
click at [254, 462] on span at bounding box center [260, 462] width 12 height 12
checkbox input "true"
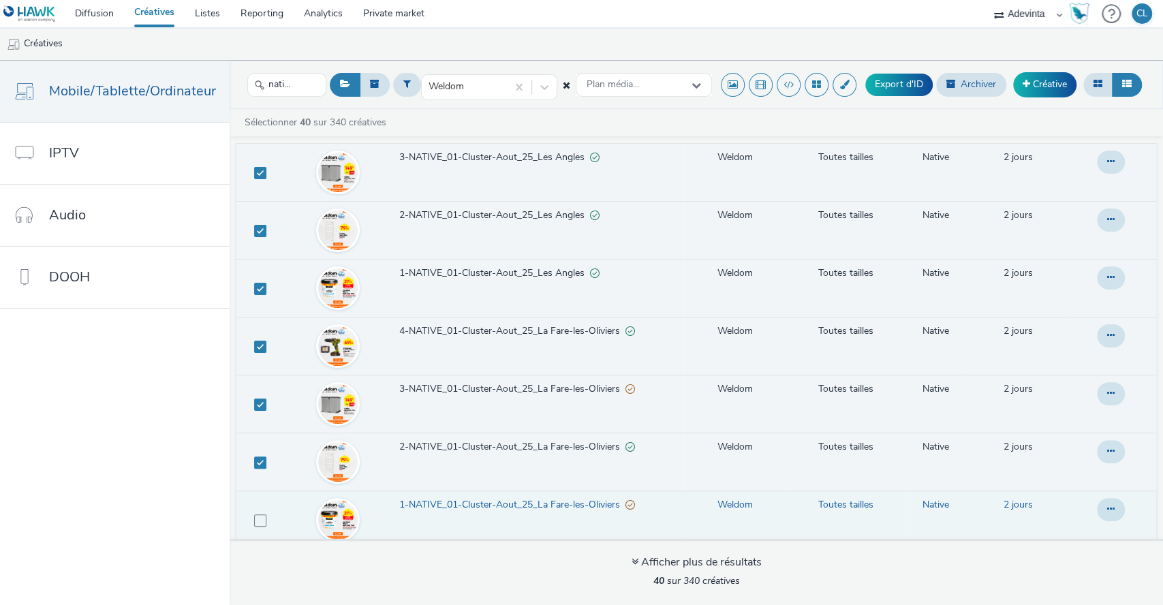
click at [256, 527] on td at bounding box center [257, 519] width 42 height 58
click at [261, 514] on span at bounding box center [260, 520] width 12 height 12
checkbox input "true"
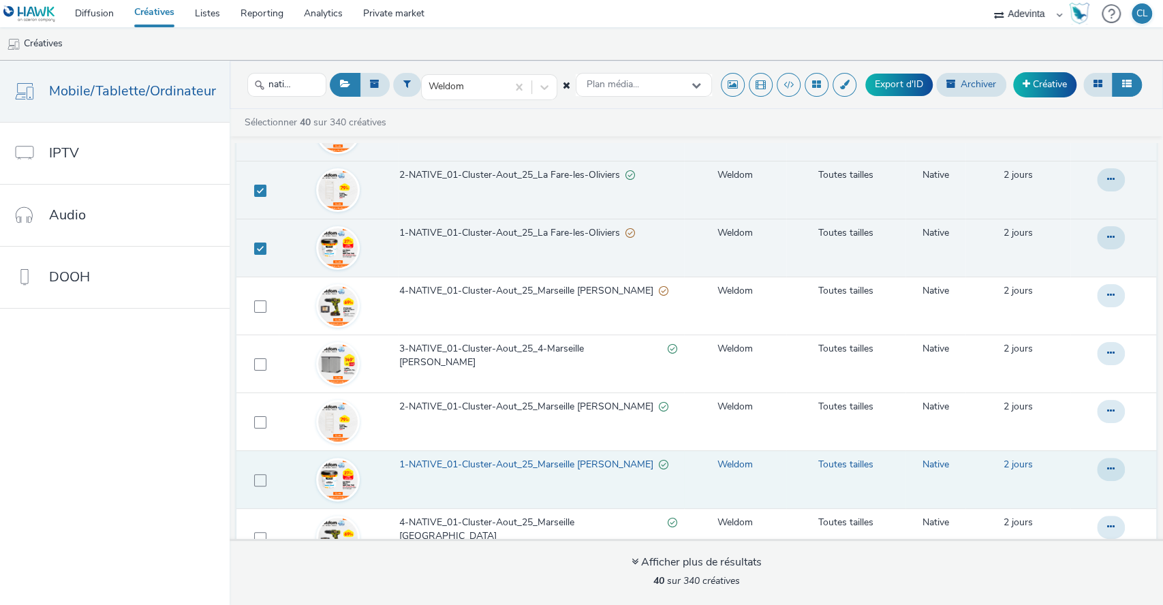
scroll to position [1781, 0]
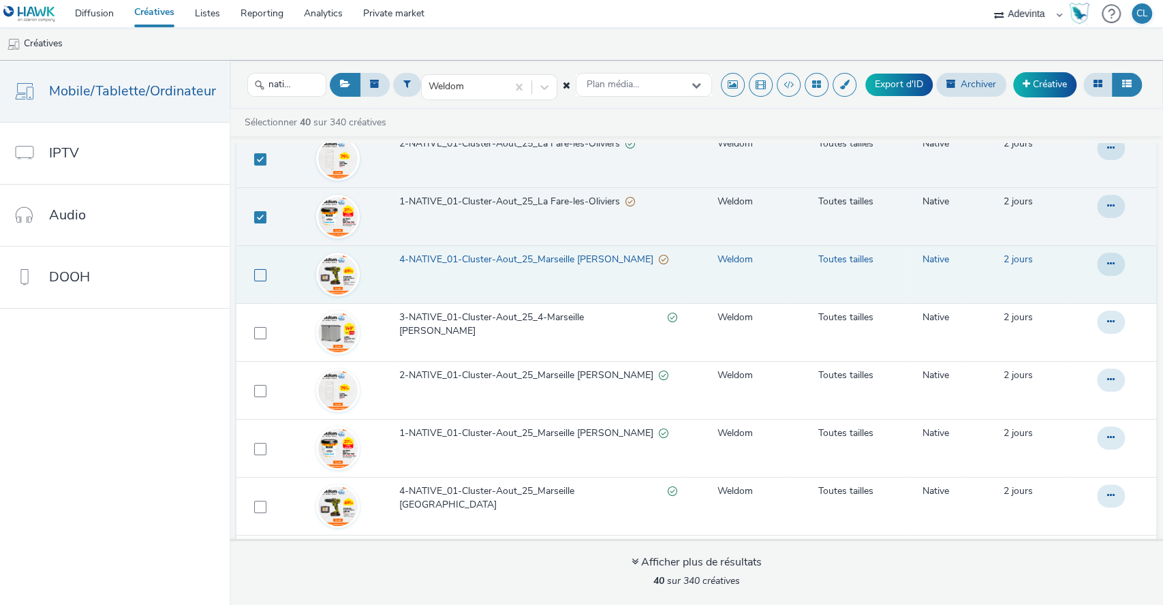
click at [254, 269] on span at bounding box center [260, 275] width 12 height 12
checkbox input "true"
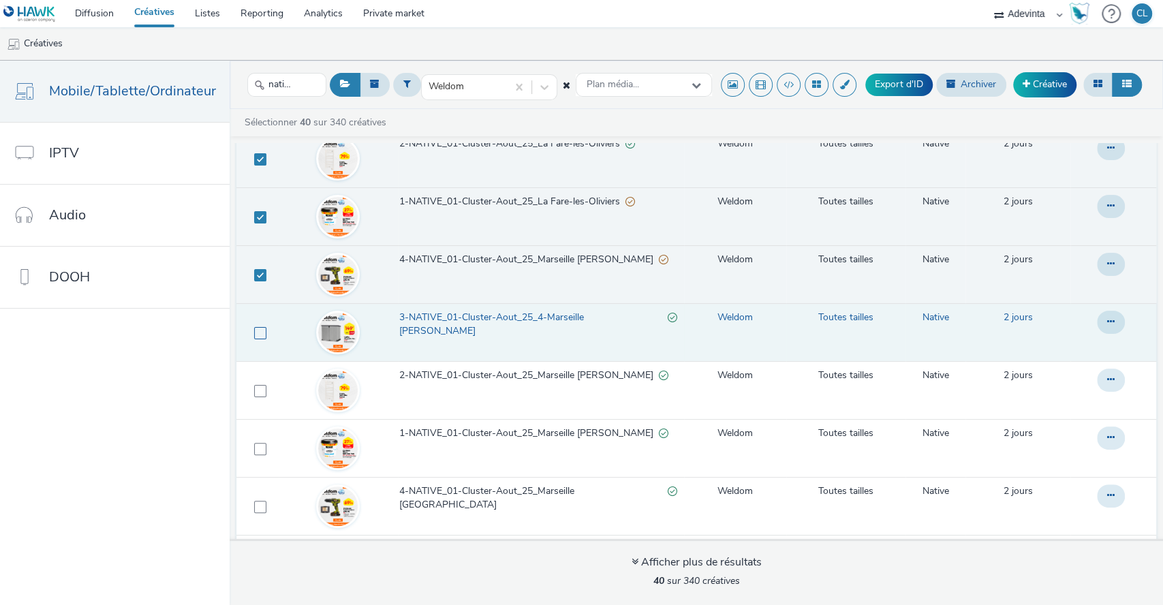
click at [254, 333] on span at bounding box center [260, 333] width 12 height 12
checkbox input "true"
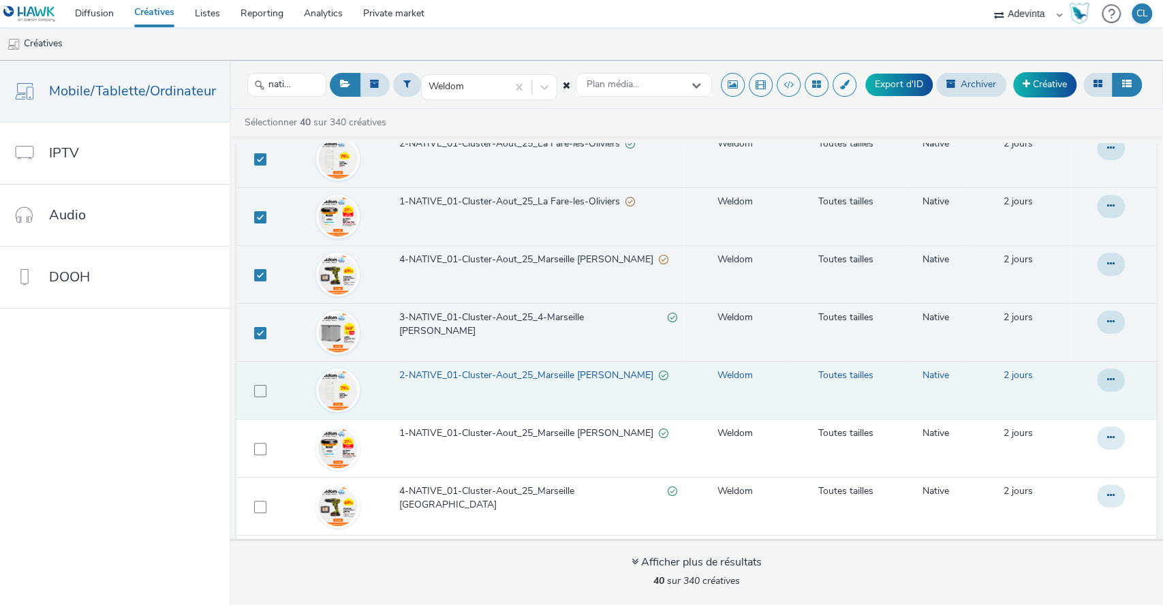
click at [264, 393] on td at bounding box center [257, 390] width 42 height 58
click at [258, 390] on span at bounding box center [260, 391] width 12 height 12
checkbox input "true"
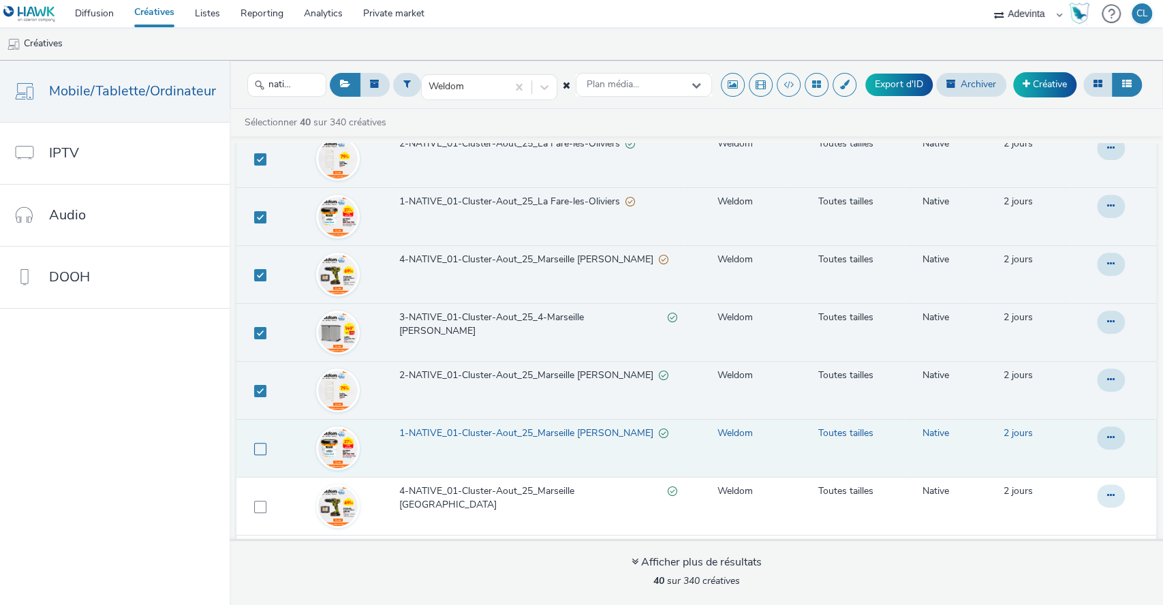
click at [257, 443] on span at bounding box center [260, 449] width 12 height 12
checkbox input "true"
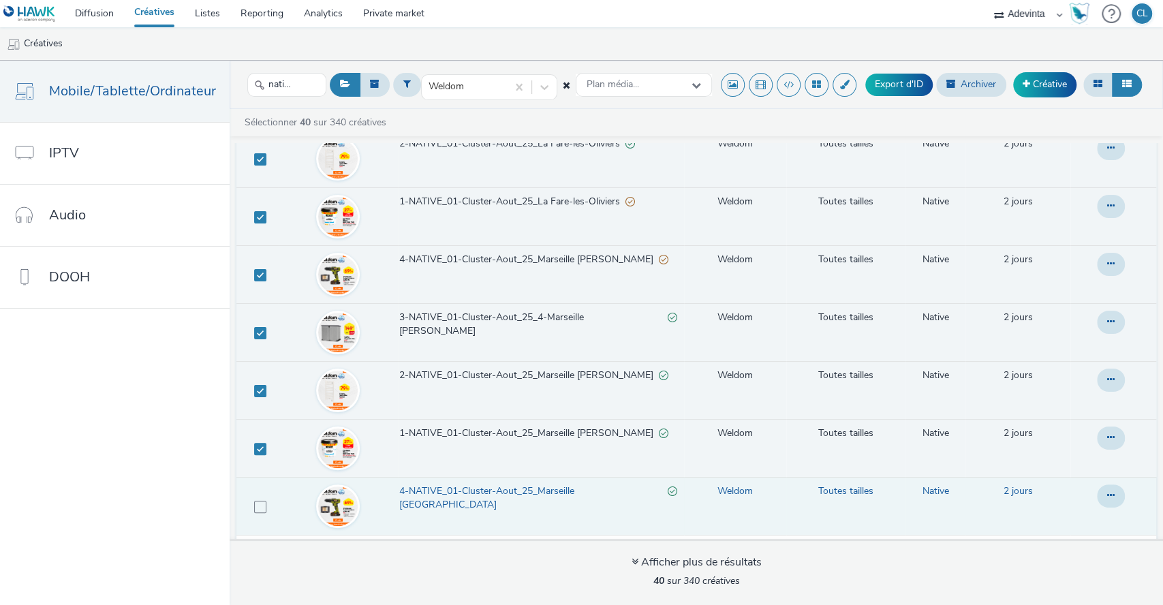
click at [256, 492] on td at bounding box center [257, 506] width 42 height 58
click at [254, 503] on span at bounding box center [260, 507] width 12 height 12
checkbox input "true"
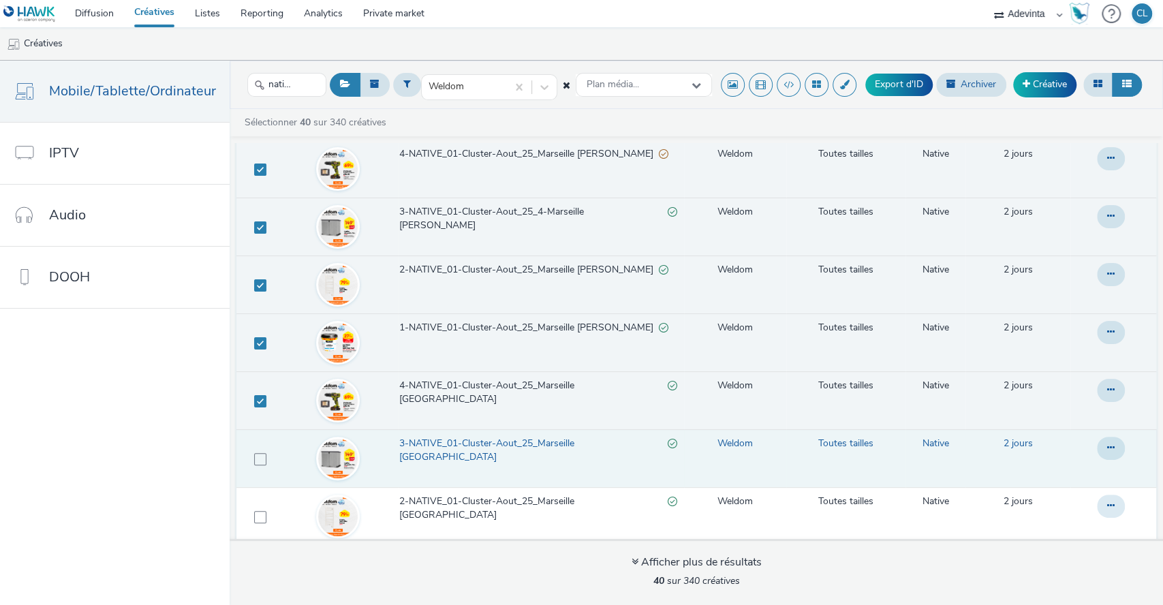
scroll to position [1953, 0]
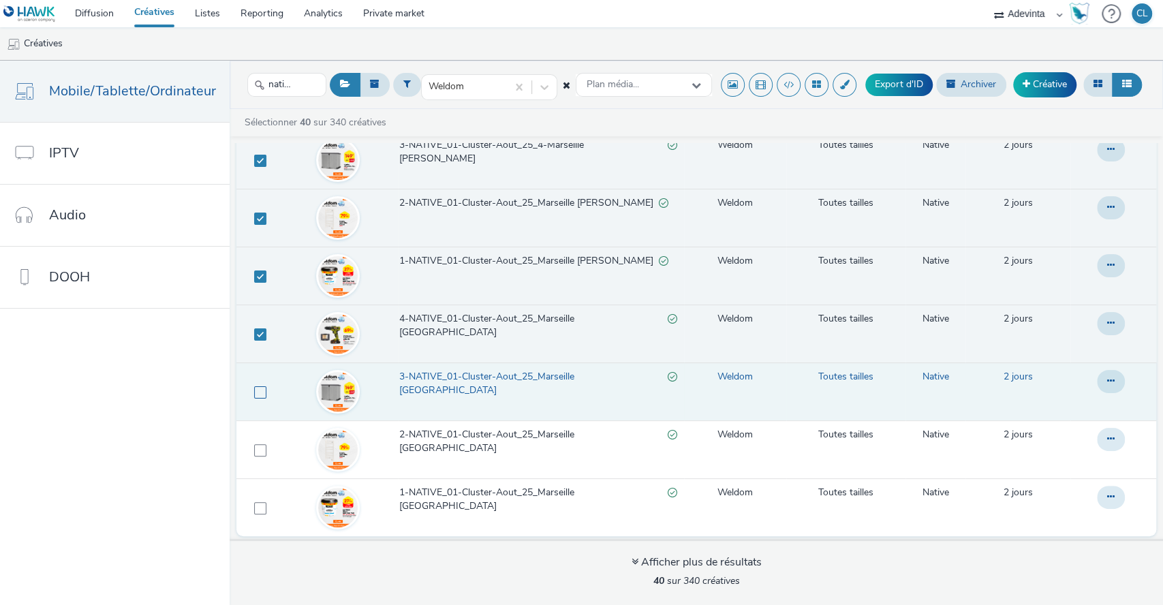
click at [255, 388] on span at bounding box center [260, 392] width 12 height 12
checkbox input "true"
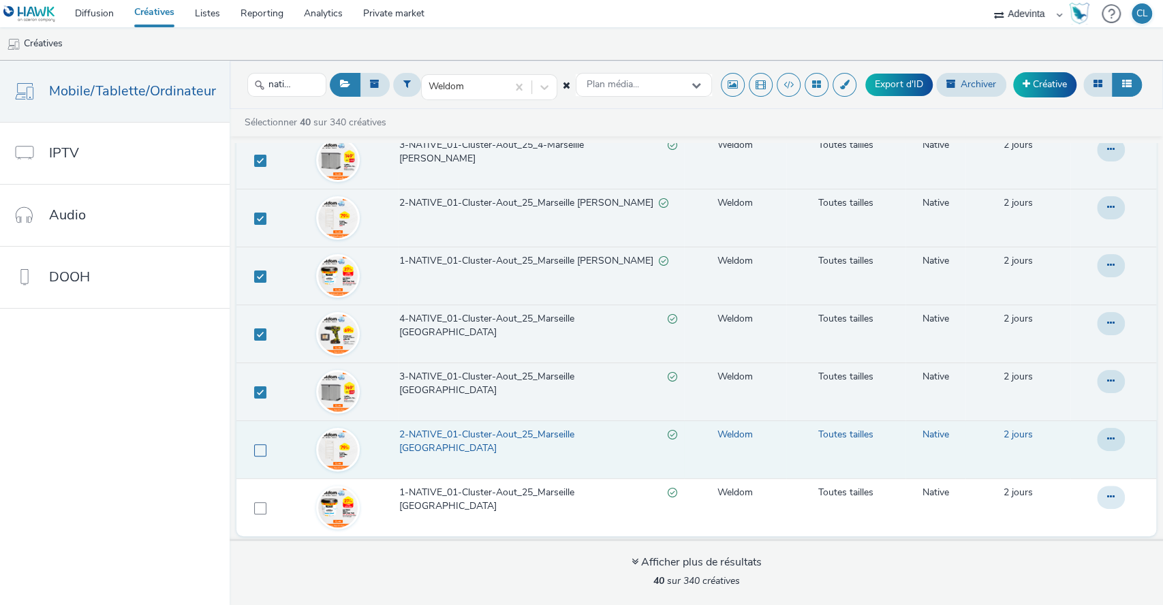
click at [254, 444] on span at bounding box center [260, 450] width 12 height 12
checkbox input "true"
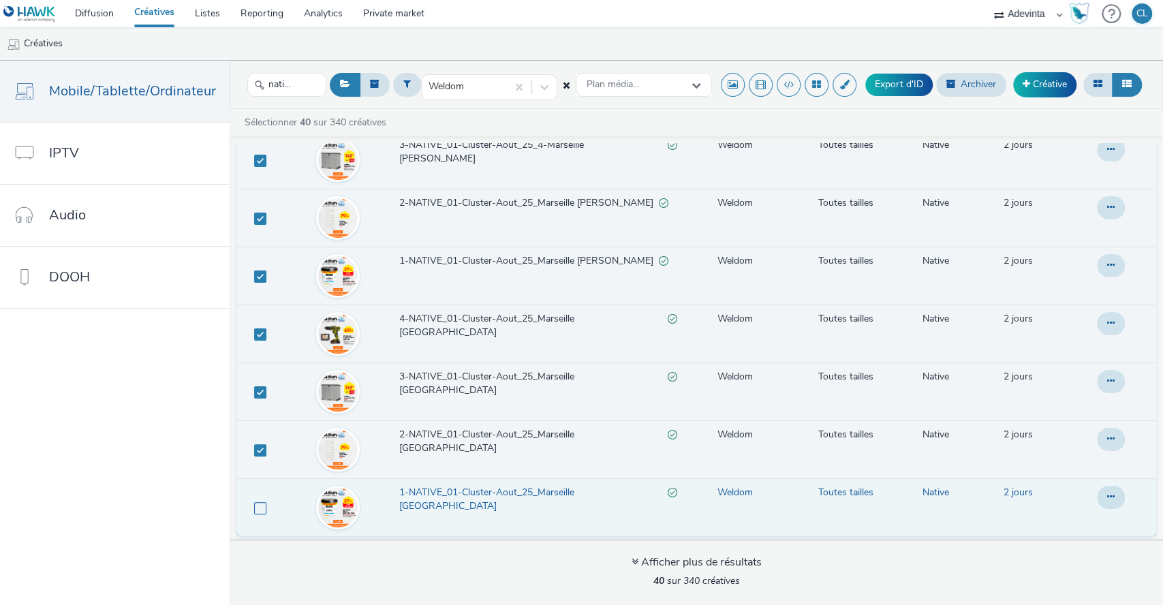
click at [255, 502] on span at bounding box center [260, 508] width 12 height 12
checkbox input "true"
click at [1097, 492] on button at bounding box center [1111, 497] width 28 height 23
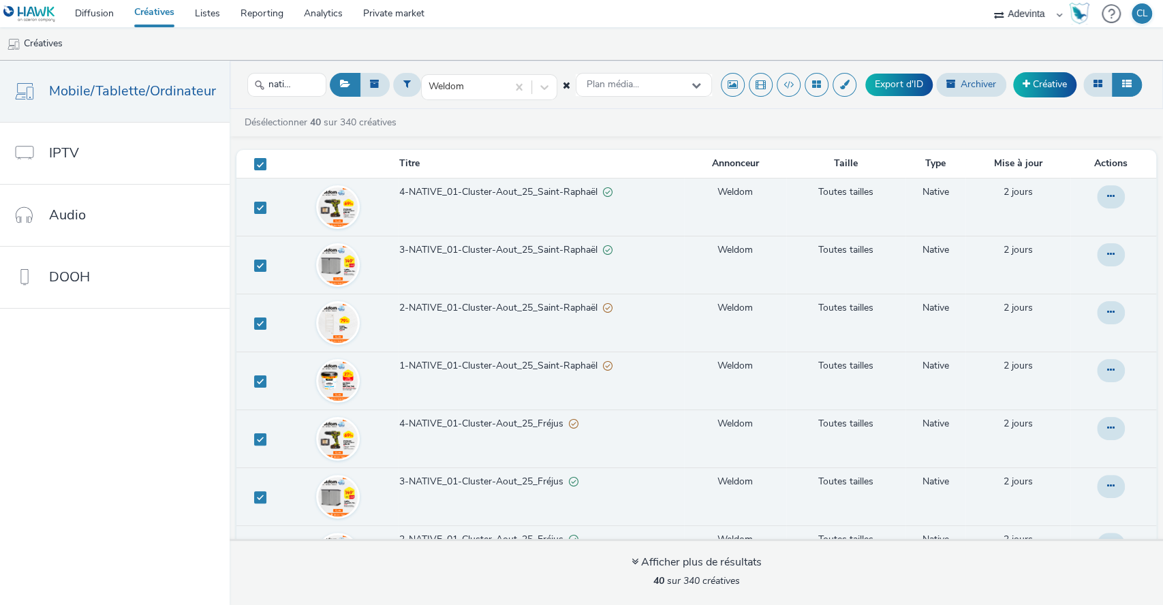
scroll to position [0, 0]
